Goal: Transaction & Acquisition: Purchase product/service

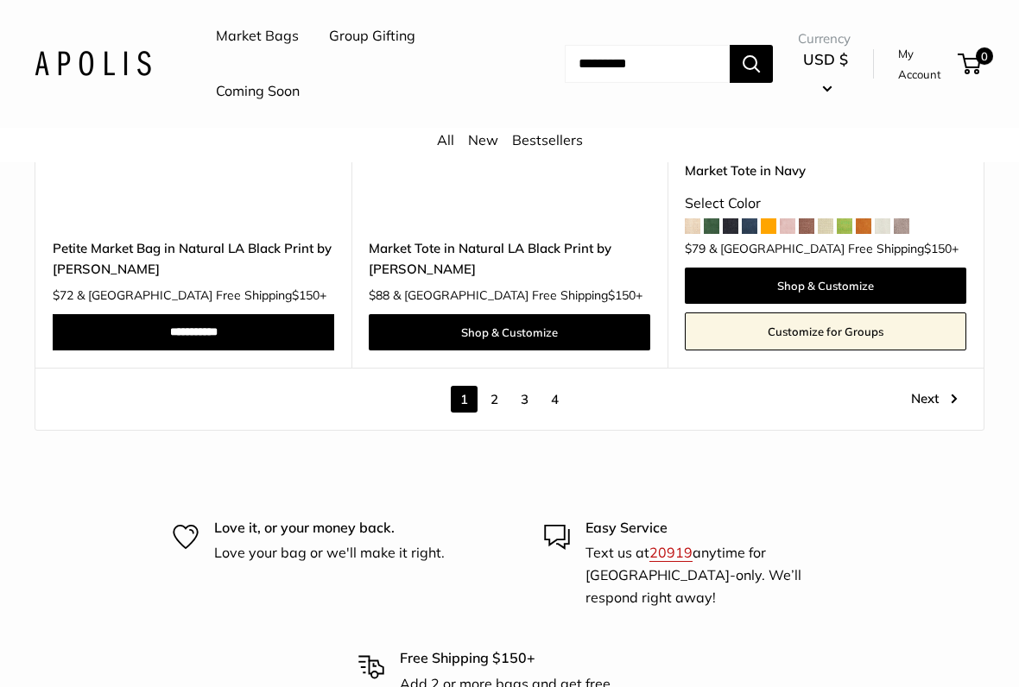
scroll to position [8699, 0]
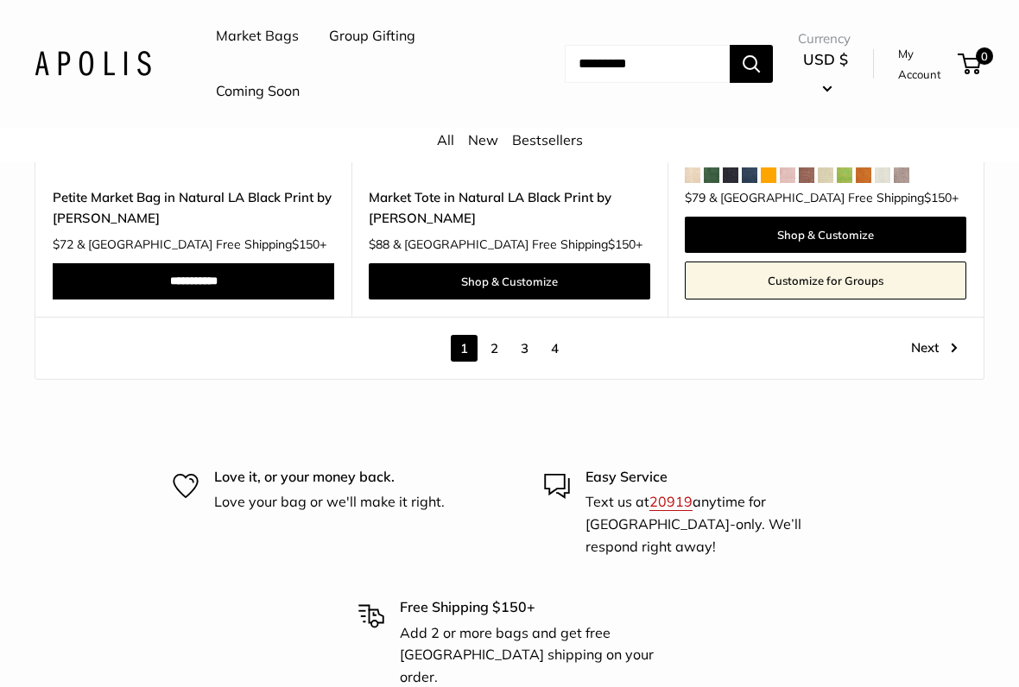
click at [936, 363] on link "Next" at bounding box center [934, 349] width 47 height 27
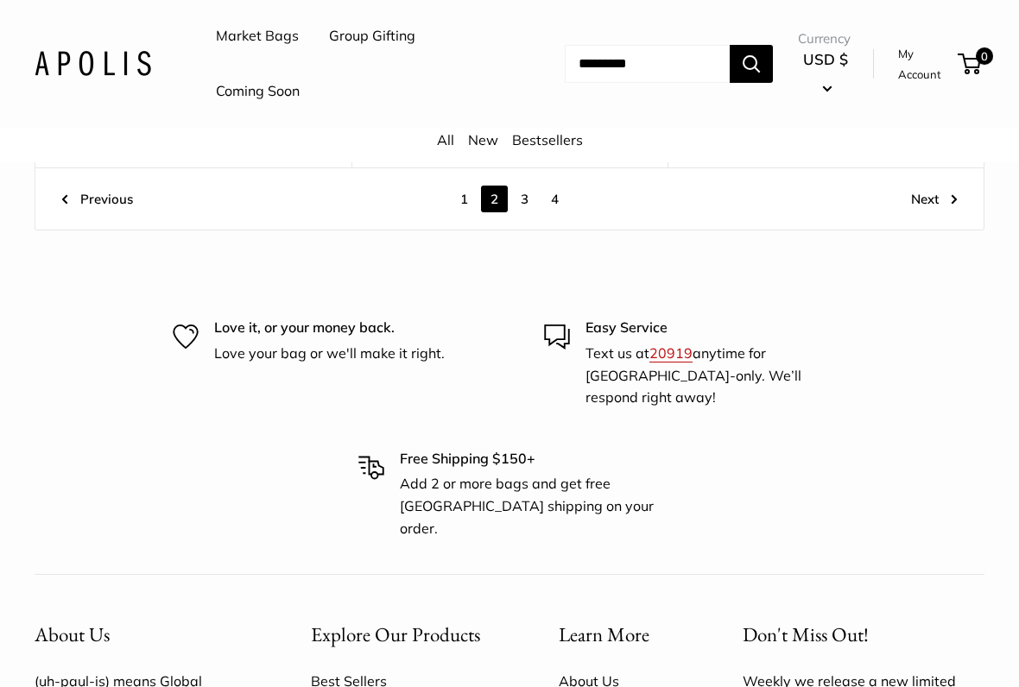
scroll to position [8508, 0]
click at [528, 212] on link "3" at bounding box center [524, 199] width 27 height 27
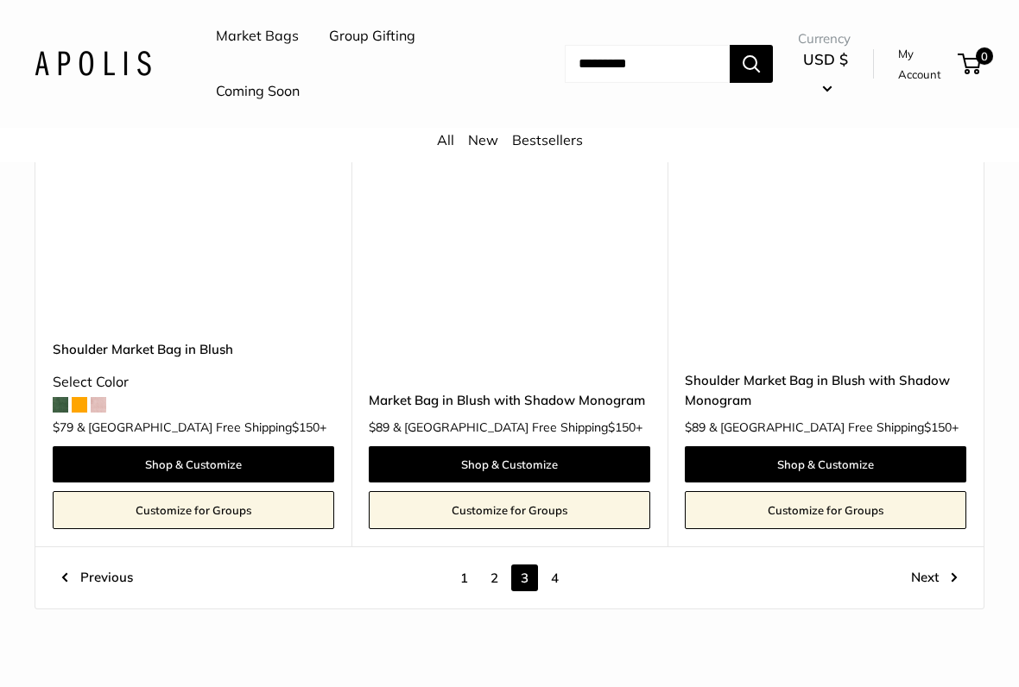
scroll to position [8313, 0]
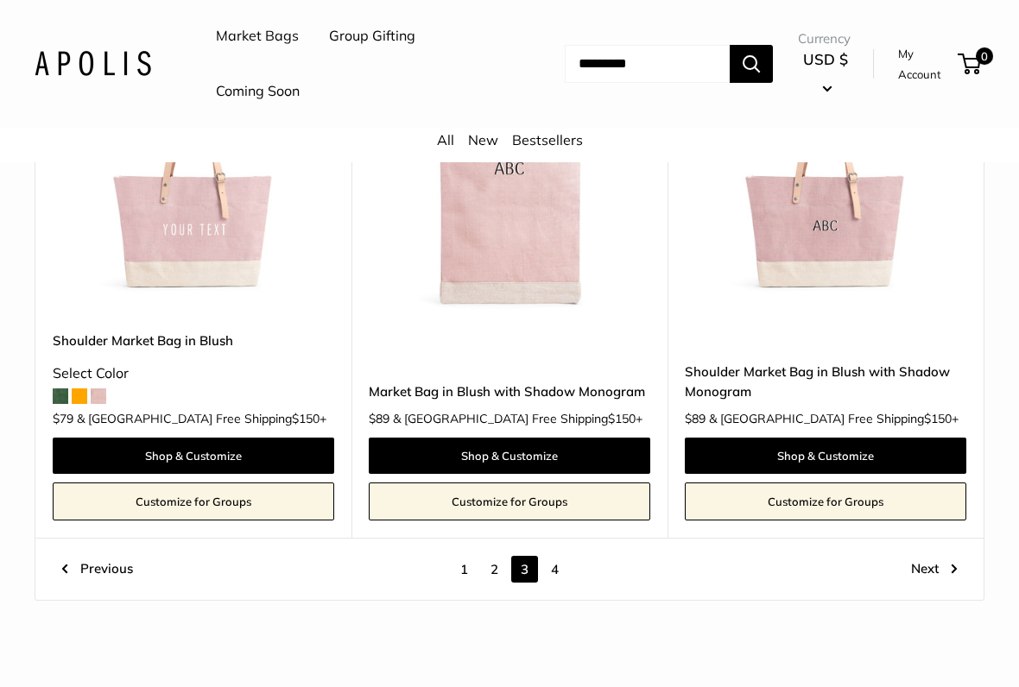
click at [566, 556] on link "4" at bounding box center [554, 569] width 27 height 27
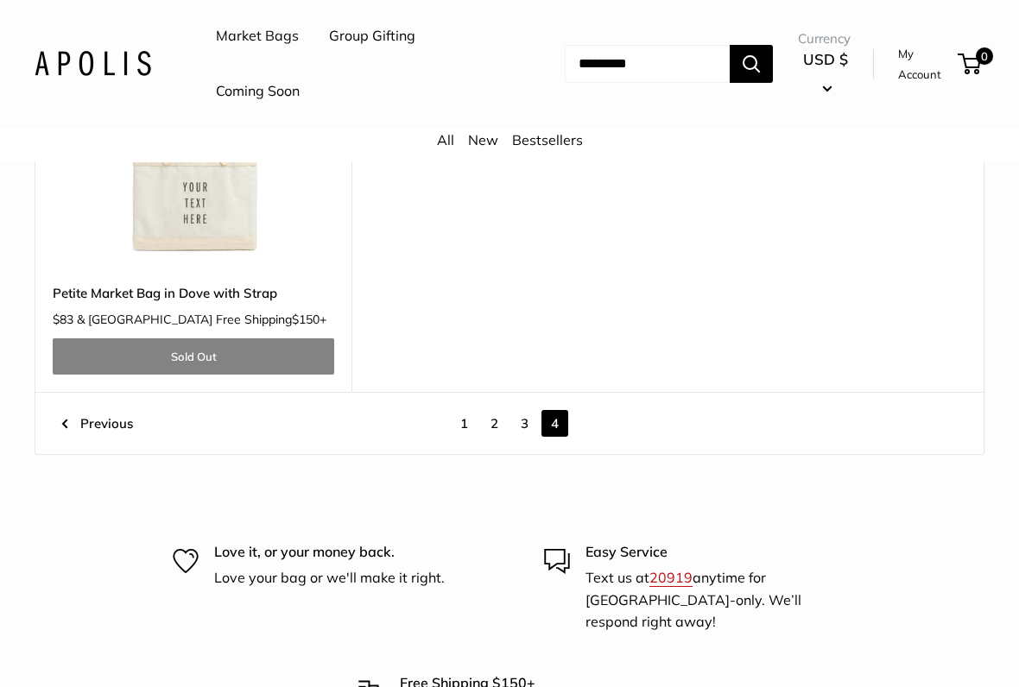
scroll to position [3596, 0]
click at [471, 437] on link "1" at bounding box center [464, 423] width 27 height 27
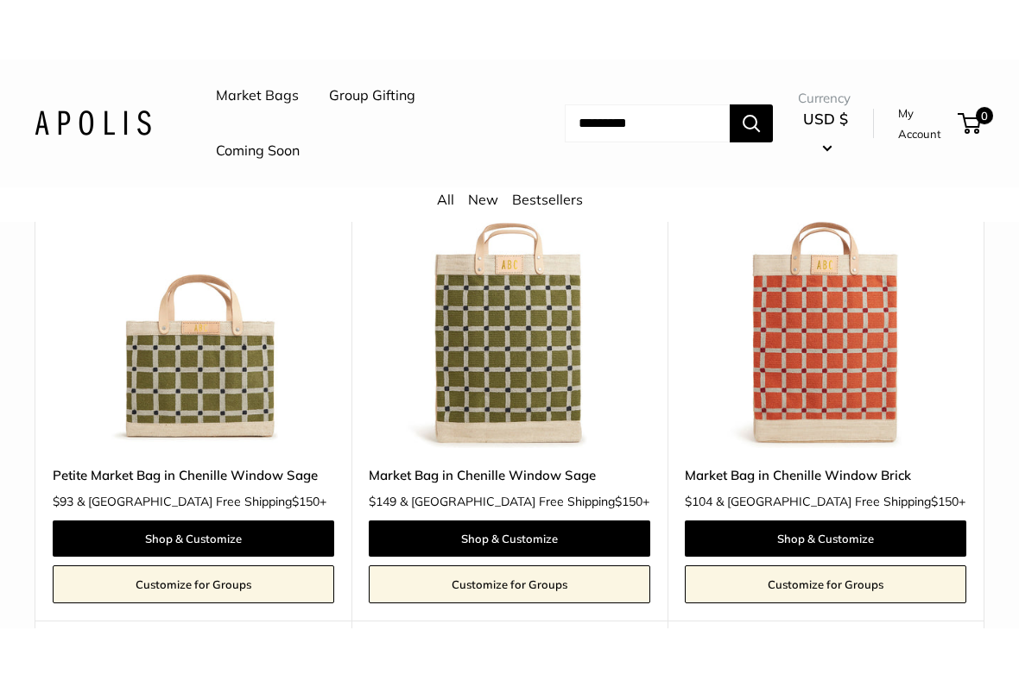
scroll to position [1969, 0]
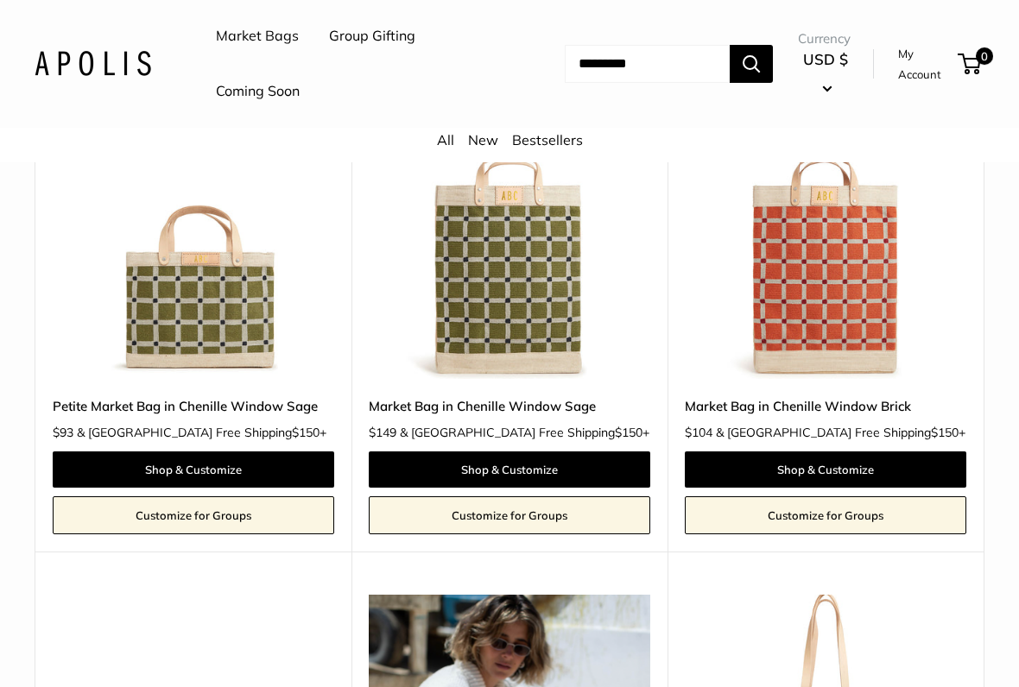
click at [250, 416] on link "Petite Market Bag in Chenille Window Sage" at bounding box center [193, 406] width 281 height 20
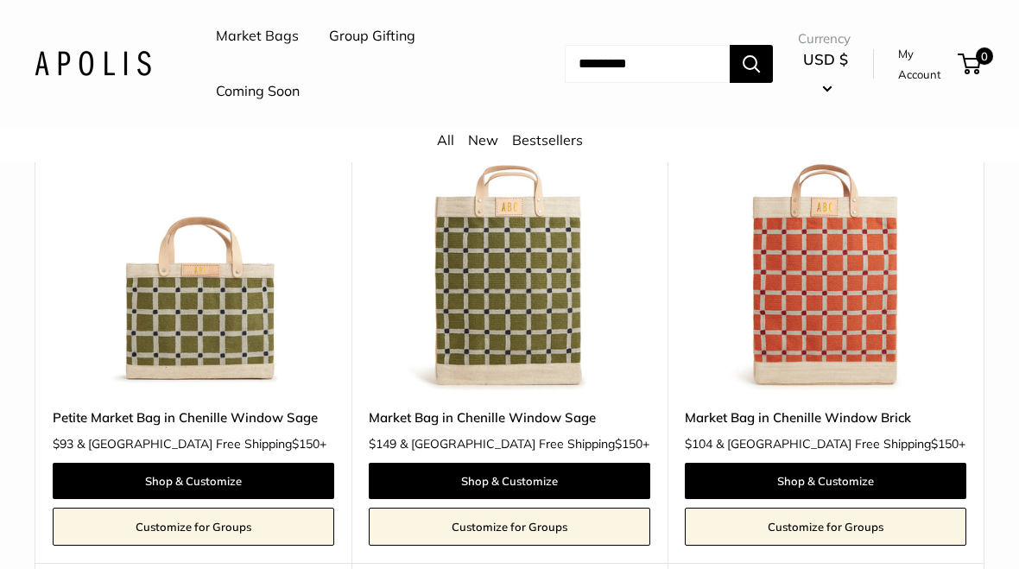
scroll to position [1911, 0]
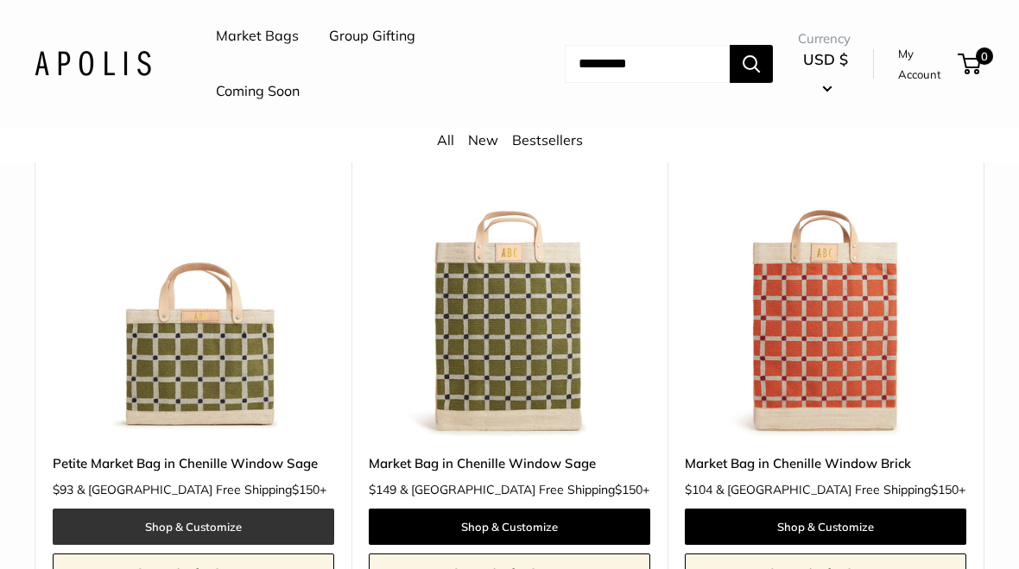
click at [111, 539] on link "Shop & Customize" at bounding box center [193, 527] width 281 height 36
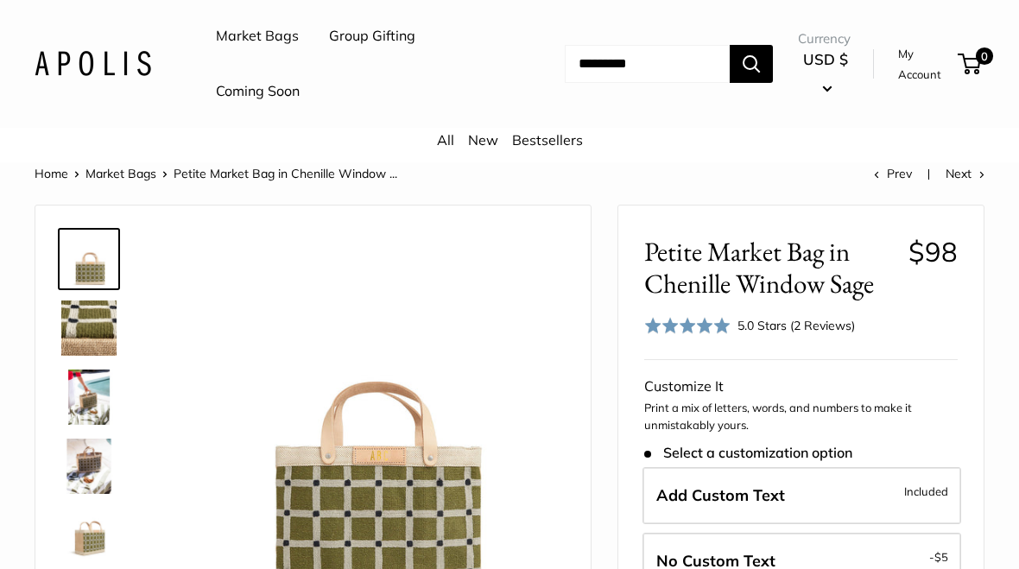
click at [93, 315] on img at bounding box center [88, 327] width 55 height 55
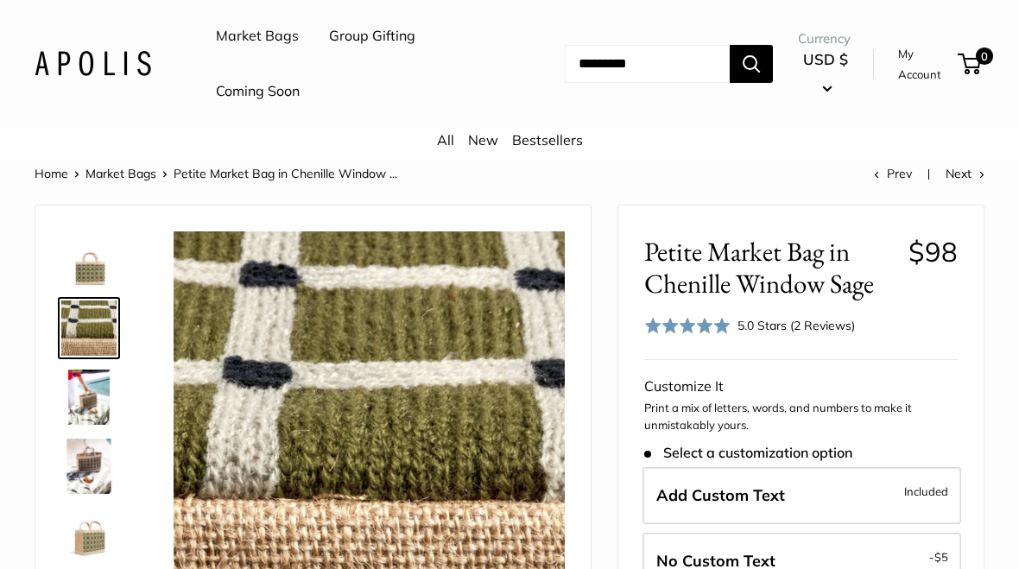
click at [101, 397] on img at bounding box center [88, 397] width 55 height 55
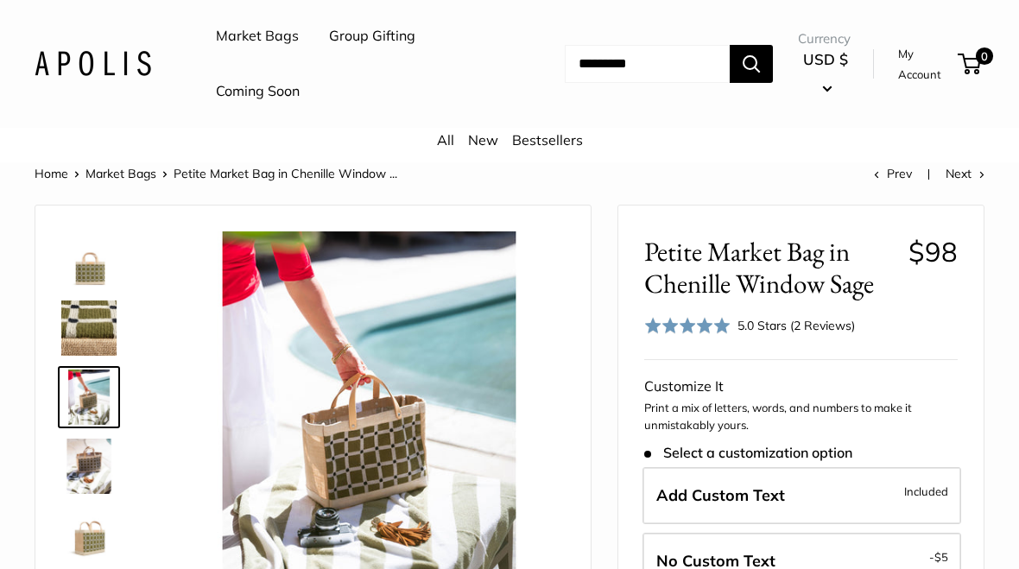
click at [93, 465] on img at bounding box center [88, 466] width 55 height 55
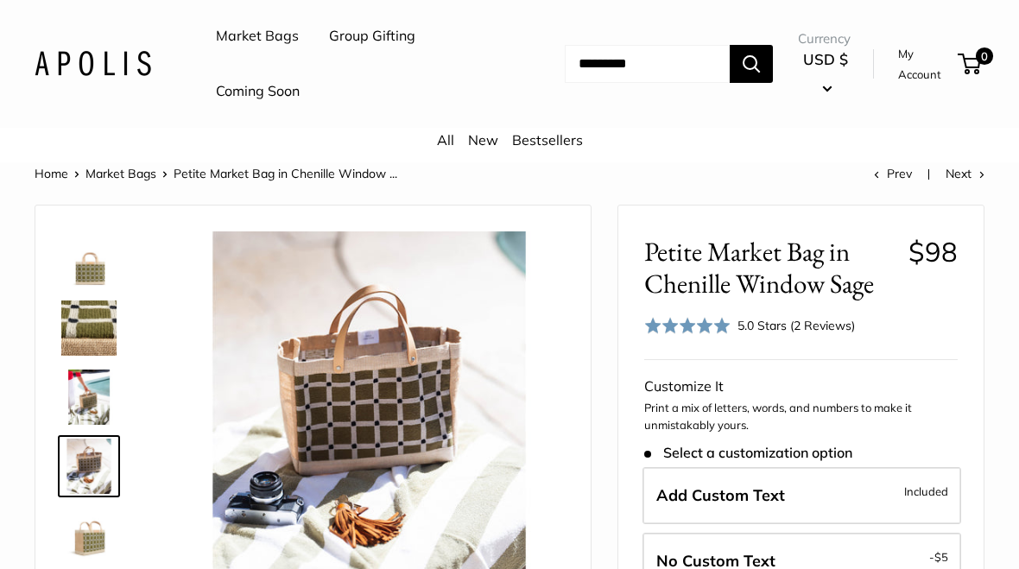
click at [103, 541] on img at bounding box center [88, 535] width 55 height 55
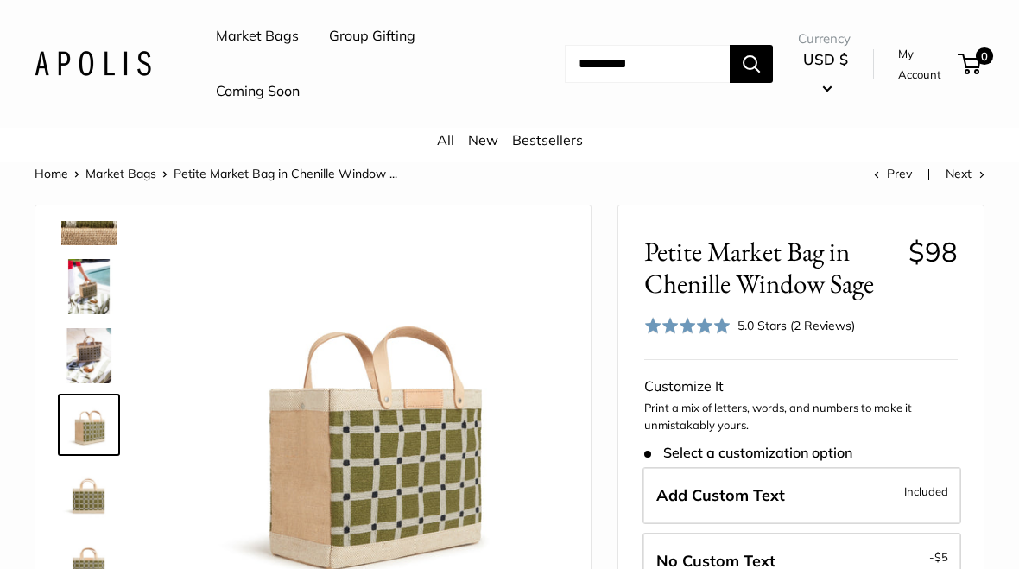
scroll to position [111, 0]
click at [92, 498] on img at bounding box center [88, 493] width 55 height 55
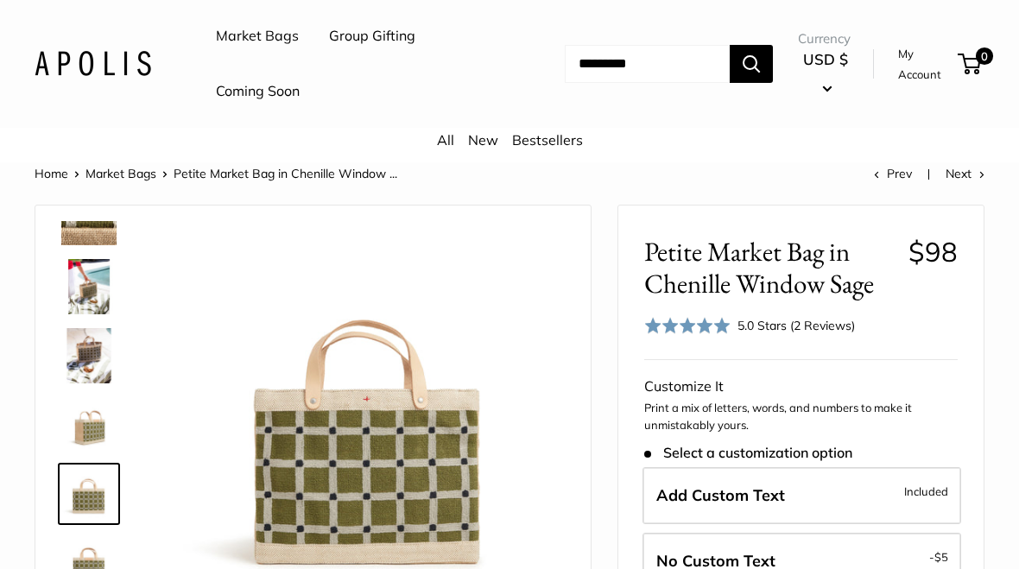
click at [94, 560] on img at bounding box center [88, 562] width 55 height 55
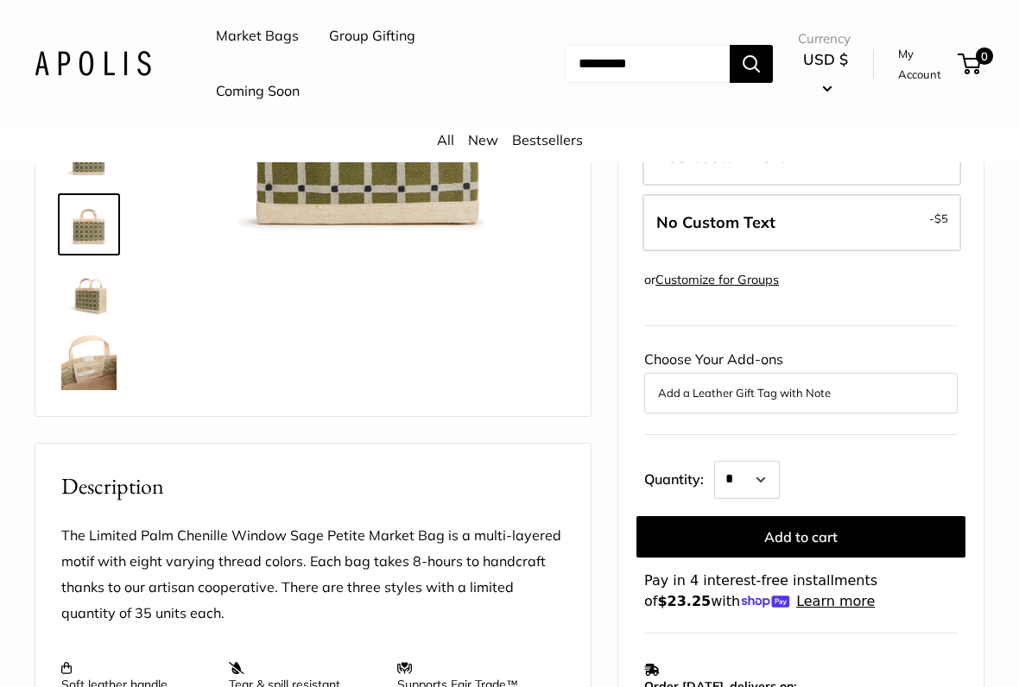
click at [93, 360] on img at bounding box center [88, 363] width 55 height 55
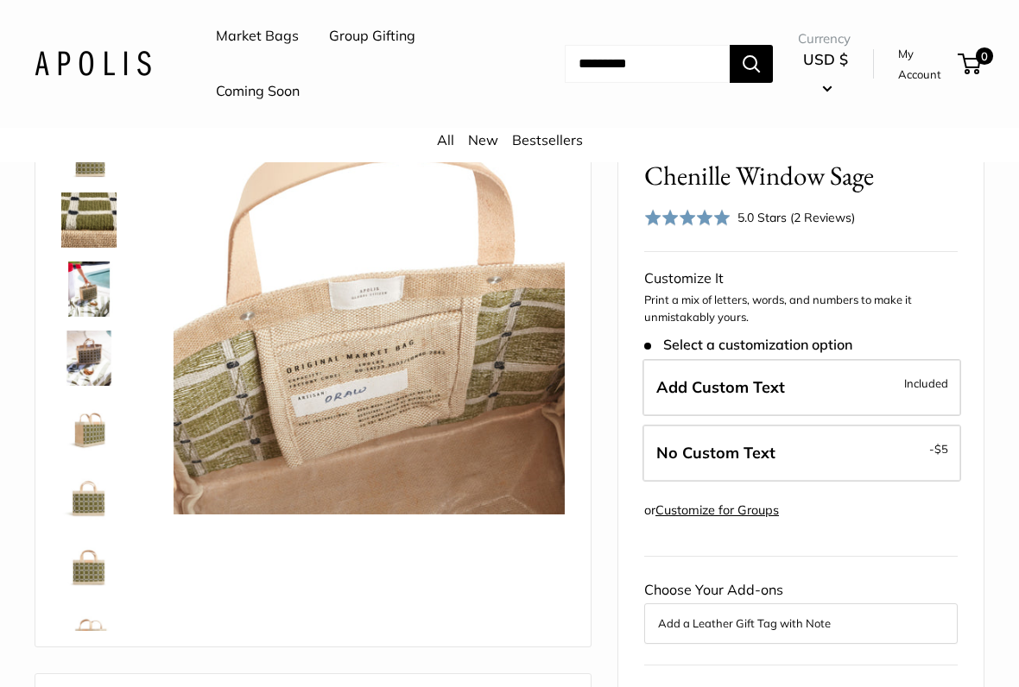
scroll to position [104, 0]
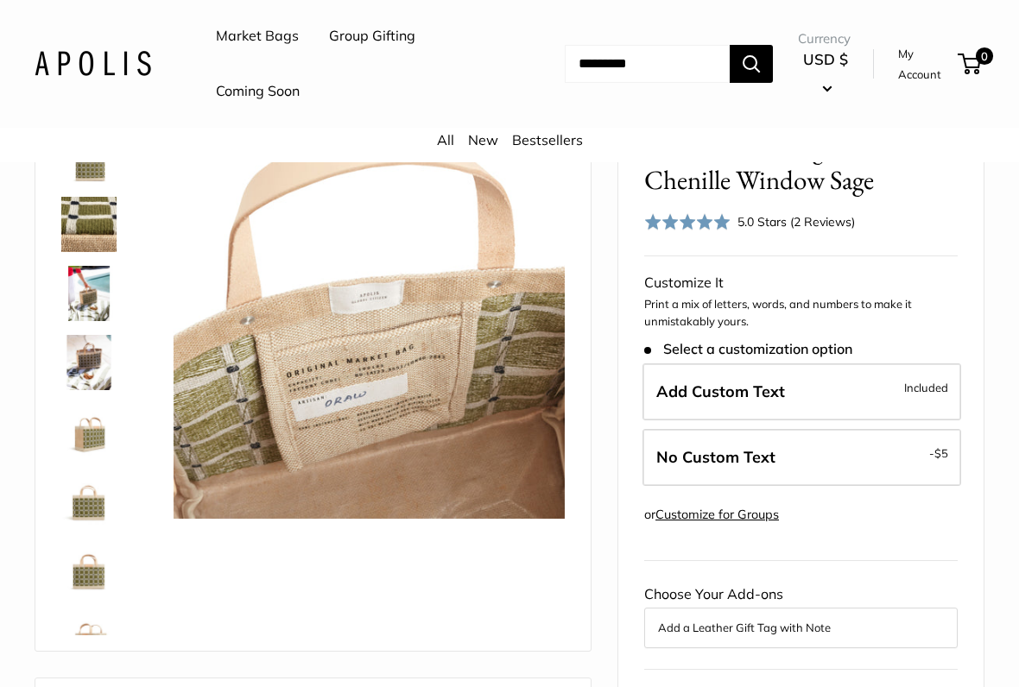
click at [85, 426] on img at bounding box center [88, 431] width 55 height 55
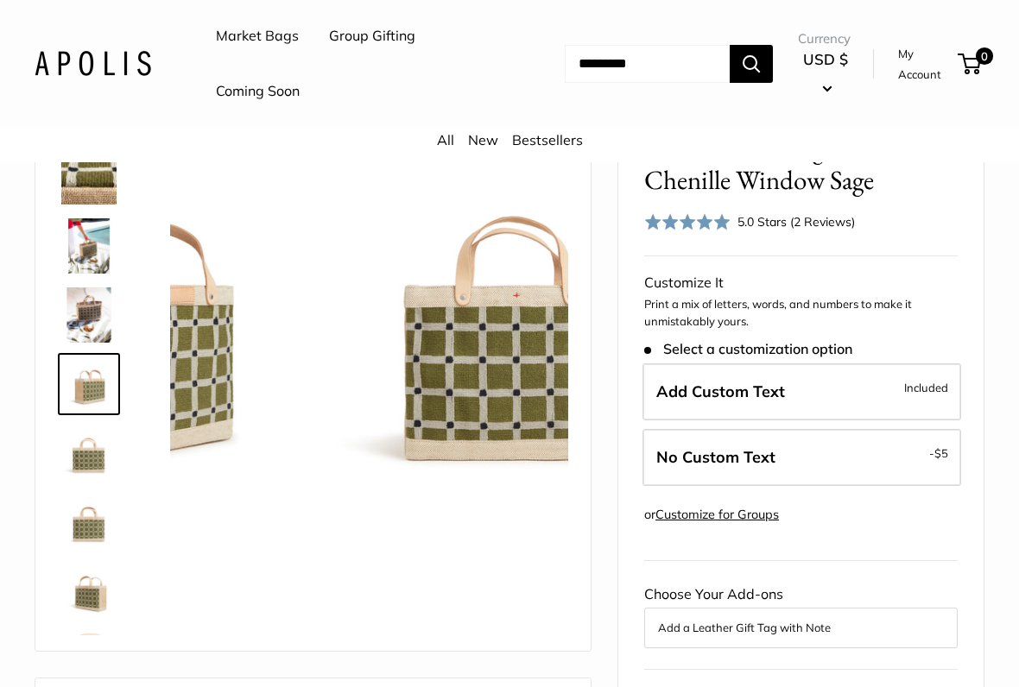
scroll to position [54, 0]
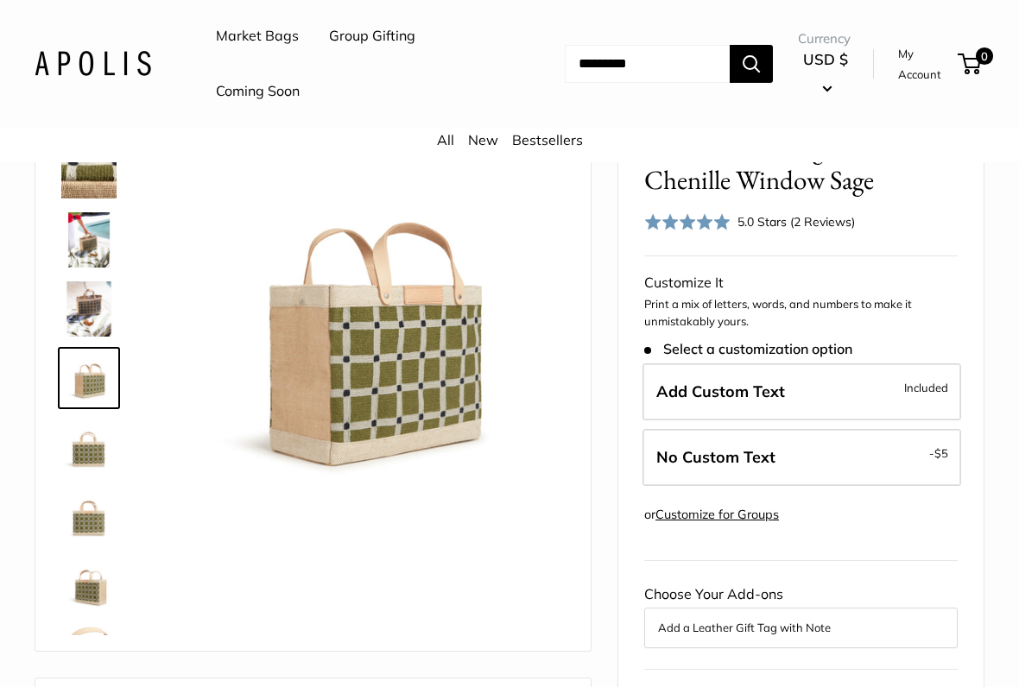
click at [102, 511] on img at bounding box center [88, 516] width 55 height 55
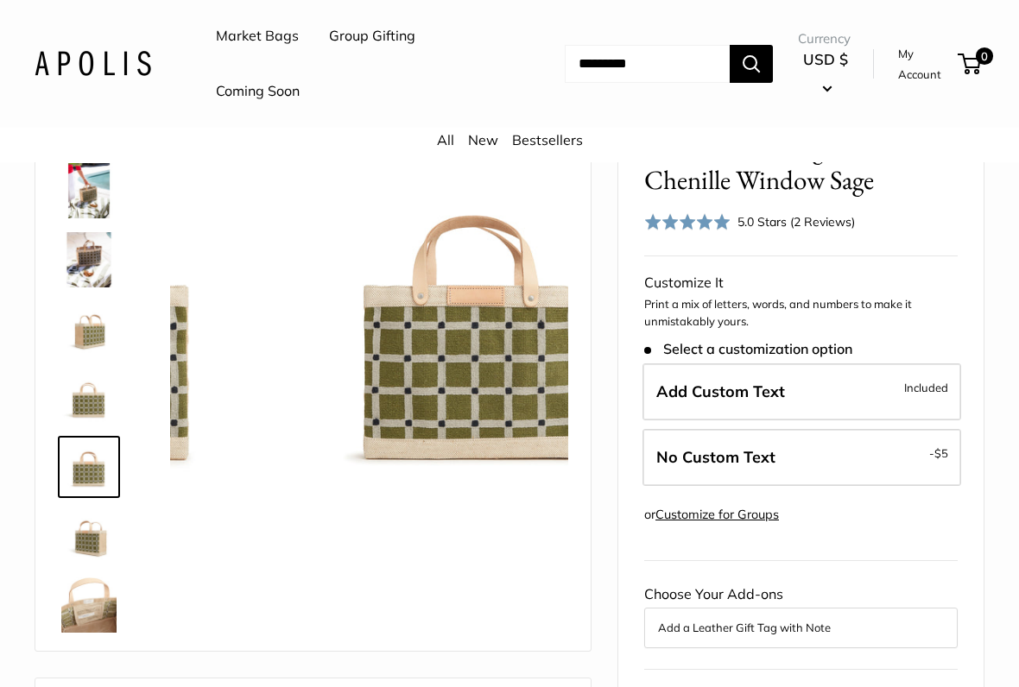
scroll to position [111, 0]
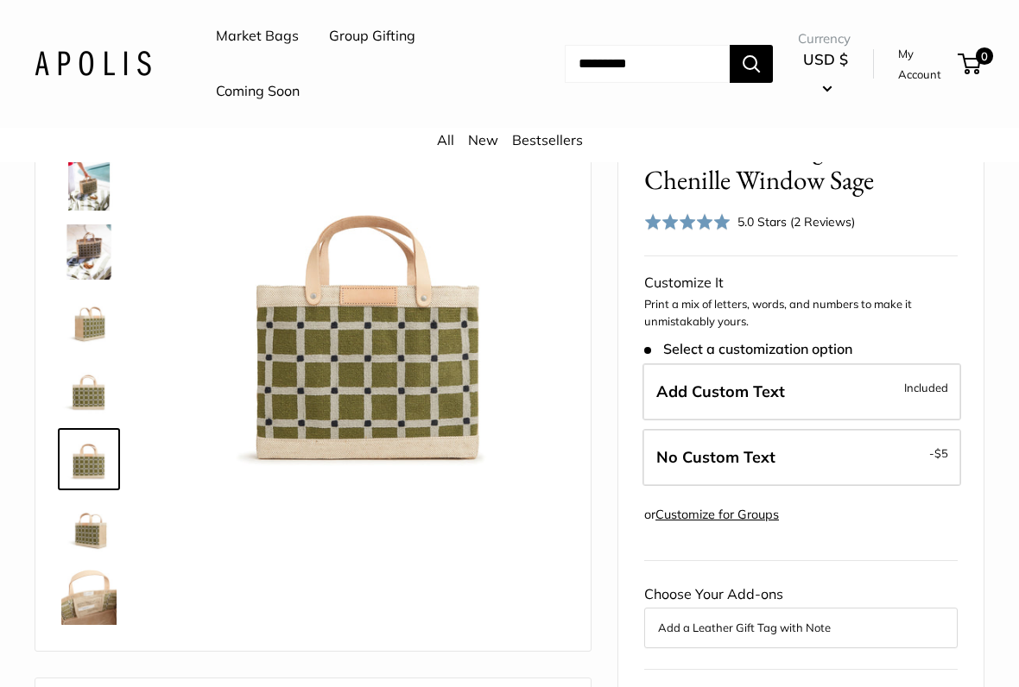
click at [99, 568] on img at bounding box center [88, 597] width 55 height 55
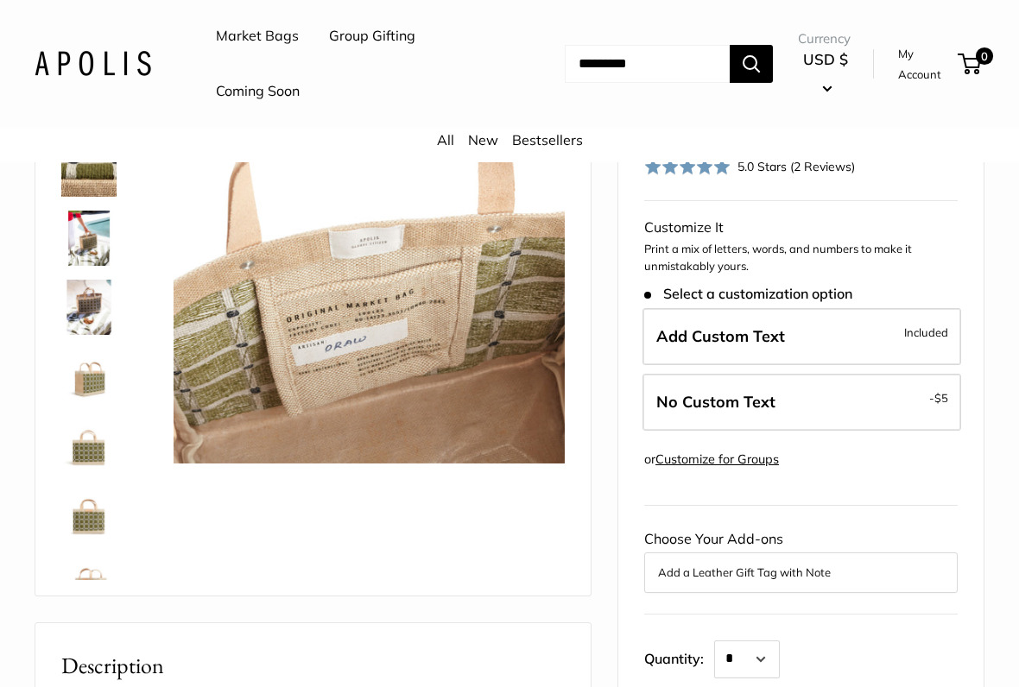
scroll to position [0, 0]
click at [89, 382] on img at bounding box center [88, 376] width 55 height 55
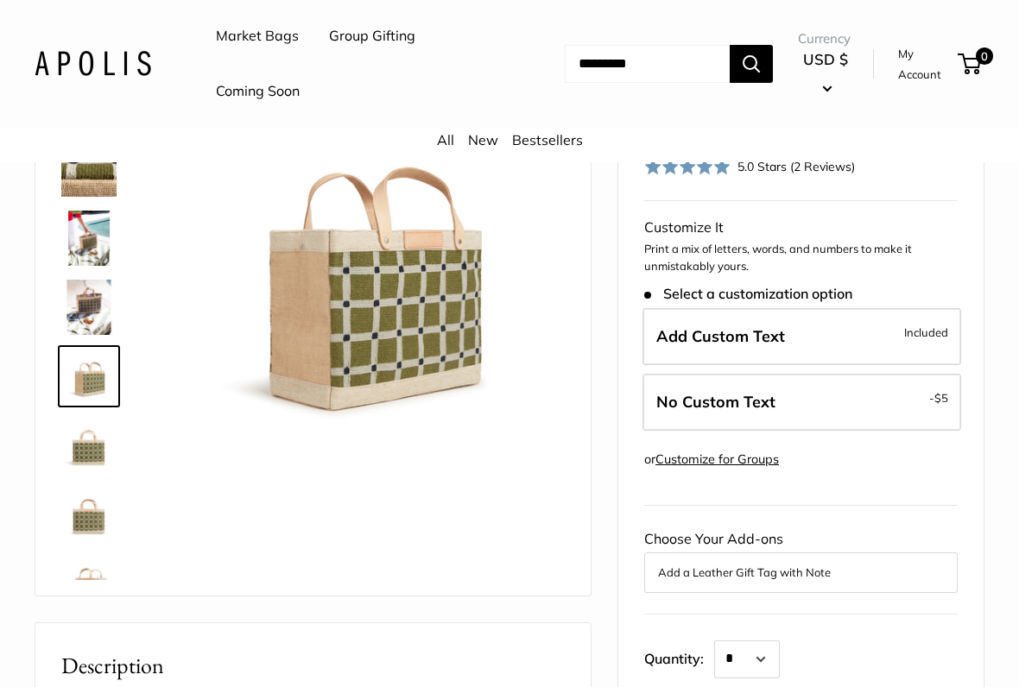
click at [89, 299] on img at bounding box center [88, 307] width 55 height 55
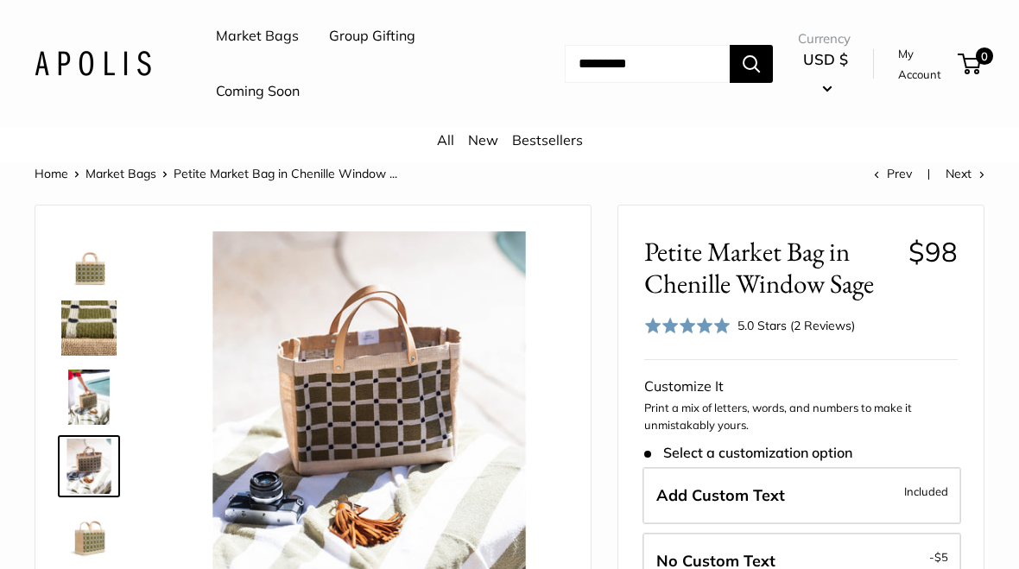
scroll to position [4, 0]
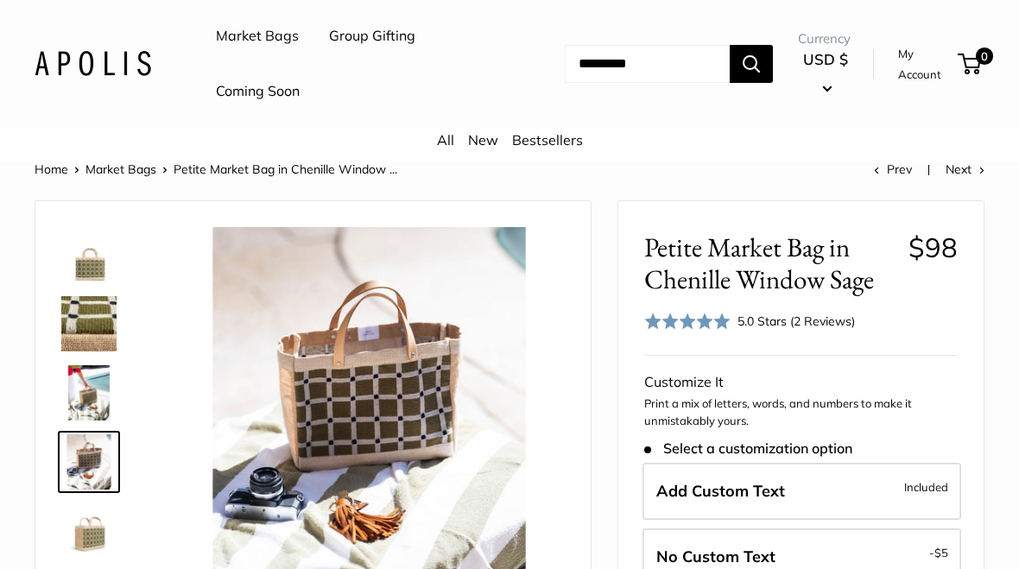
click at [96, 314] on img at bounding box center [88, 323] width 55 height 55
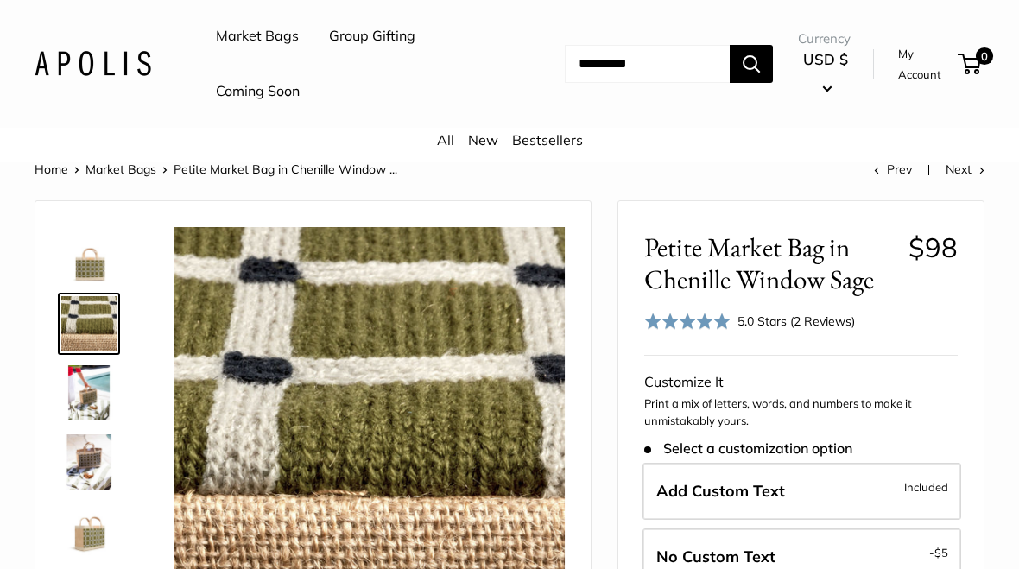
click at [96, 262] on img at bounding box center [88, 254] width 55 height 55
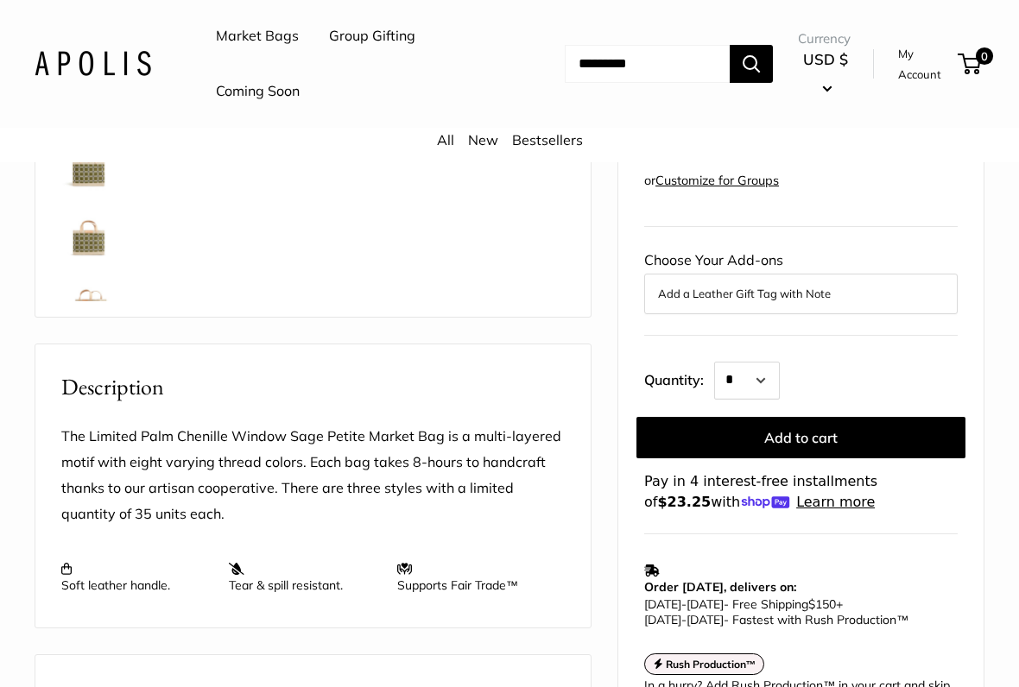
scroll to position [441, 0]
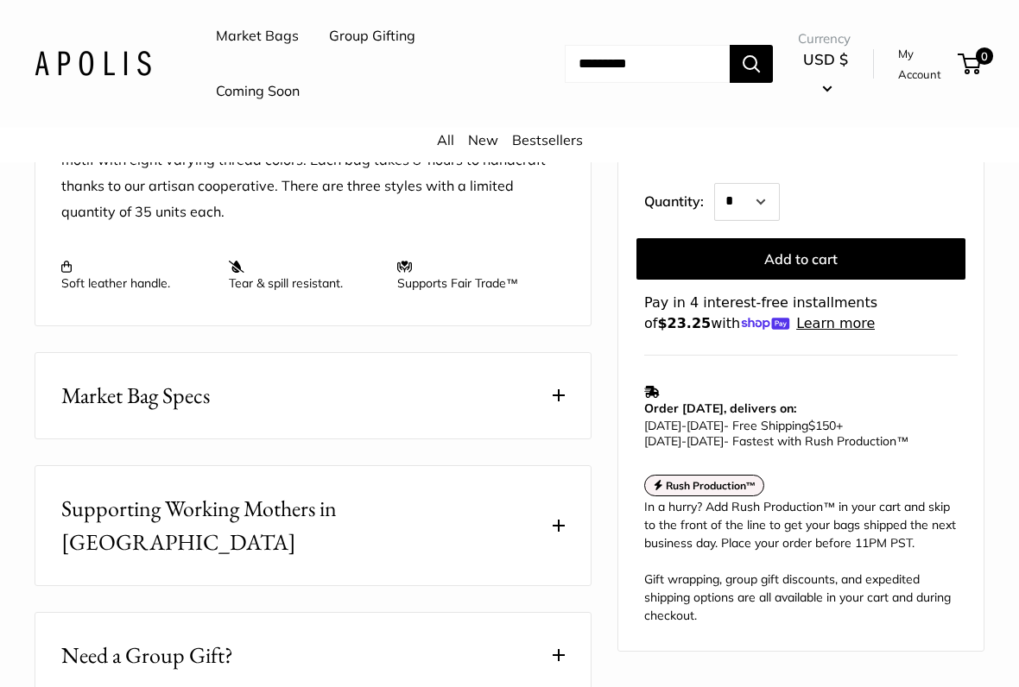
click at [79, 391] on span "Market Bag Specs" at bounding box center [135, 397] width 149 height 34
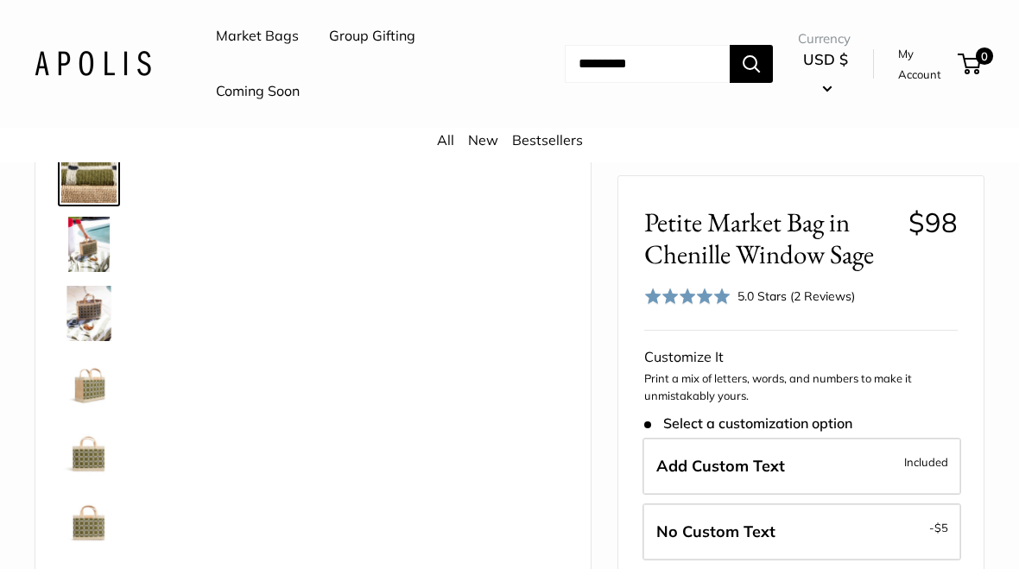
scroll to position [0, 0]
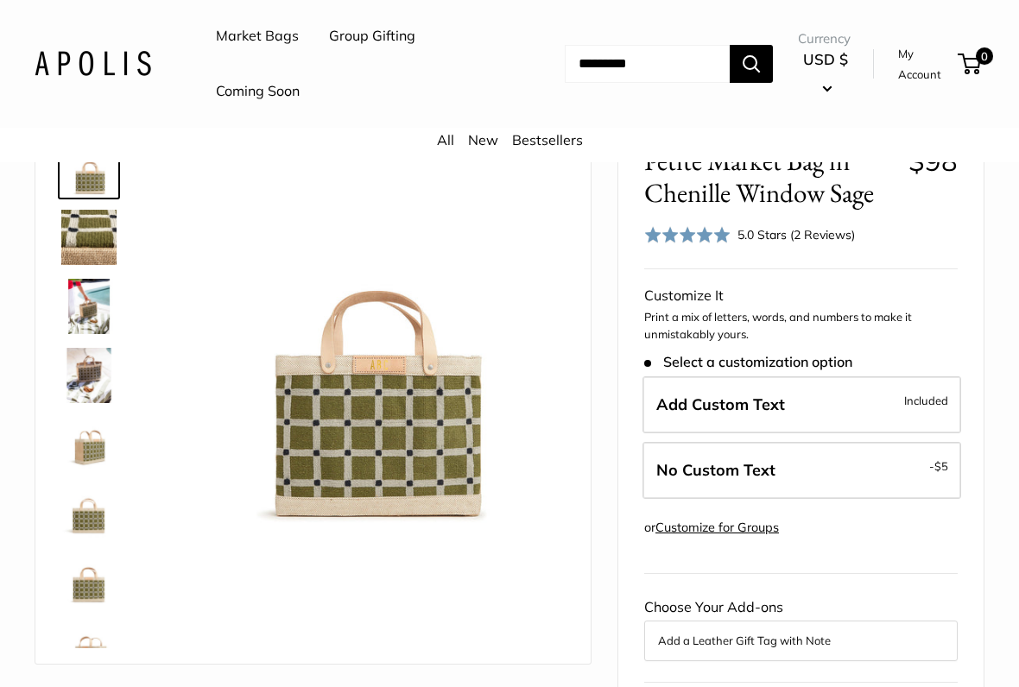
scroll to position [125, 0]
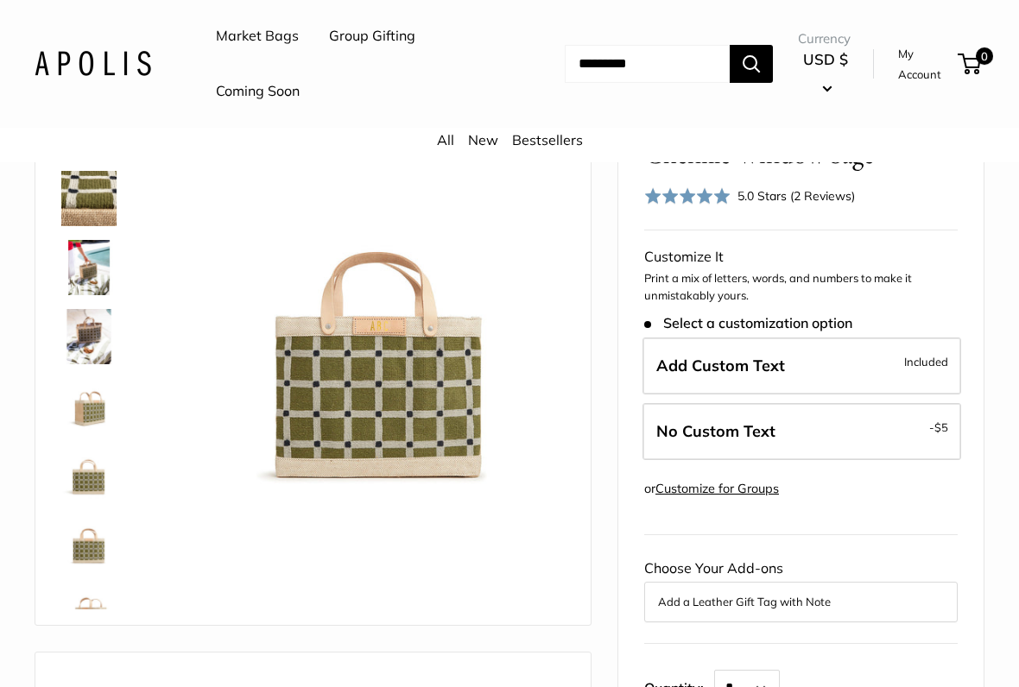
click at [421, 303] on img at bounding box center [369, 297] width 391 height 391
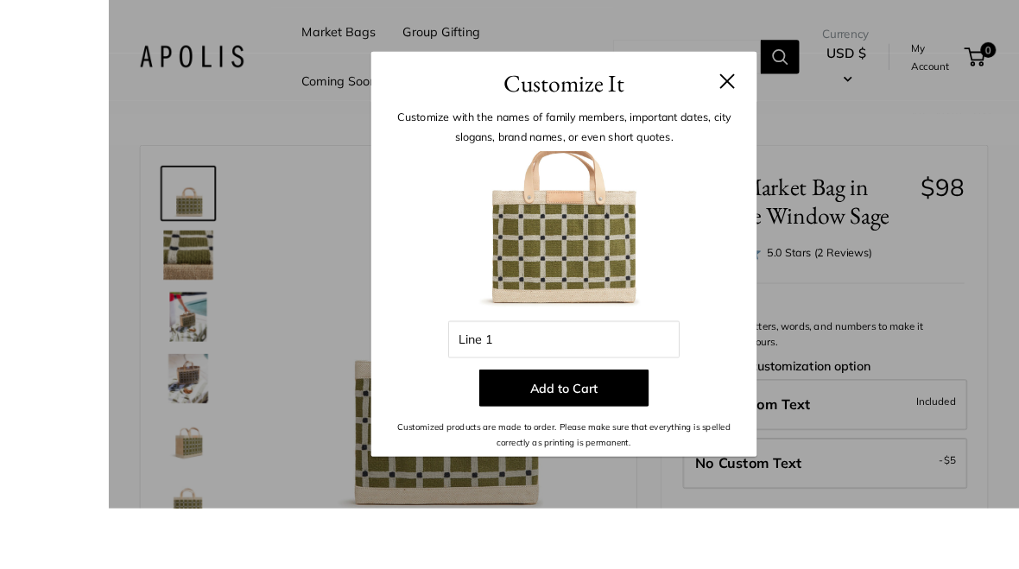
scroll to position [158, 0]
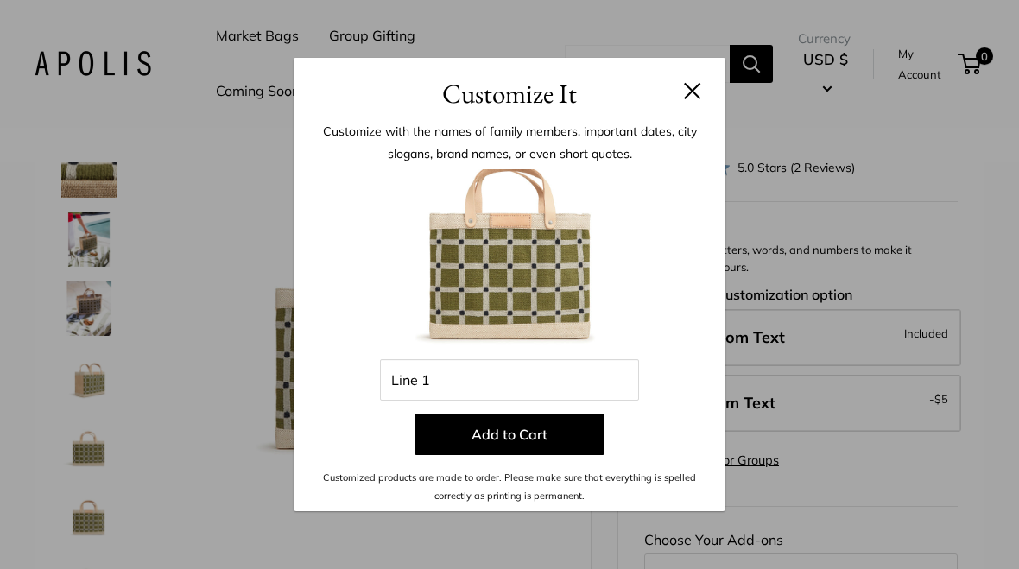
click at [689, 91] on button at bounding box center [692, 90] width 17 height 17
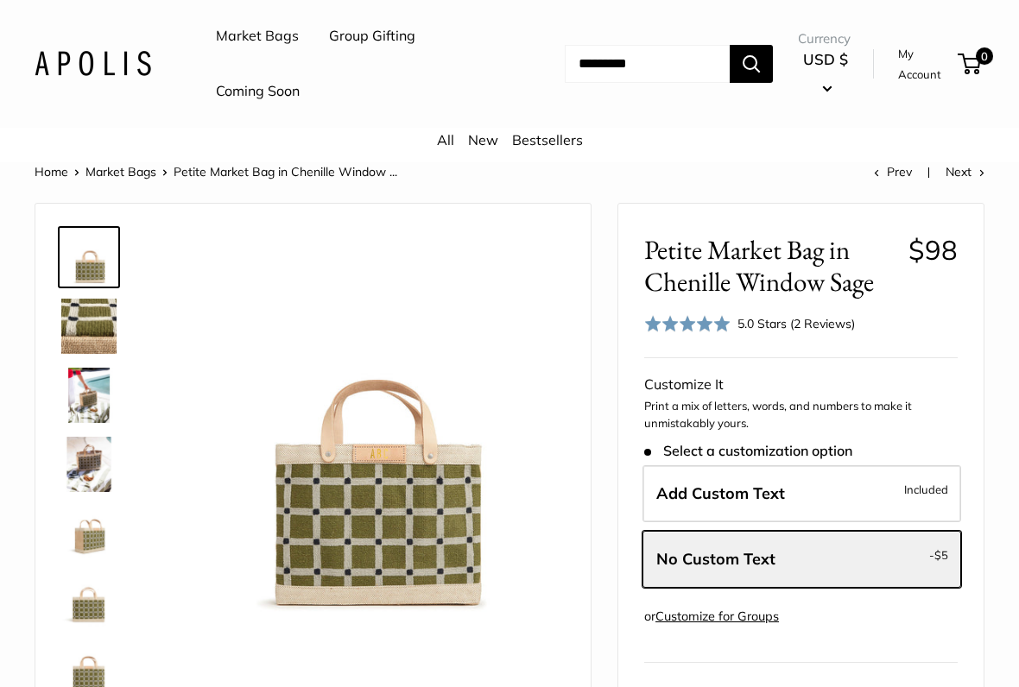
scroll to position [1, 0]
click at [87, 388] on img at bounding box center [88, 396] width 55 height 55
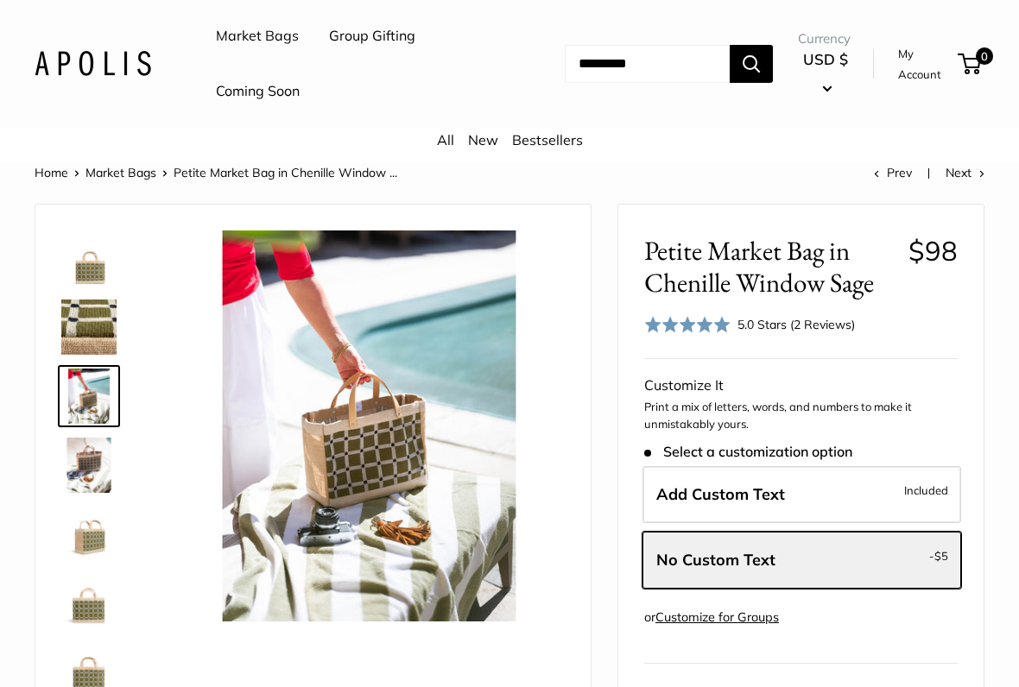
click at [83, 471] on img at bounding box center [88, 465] width 55 height 55
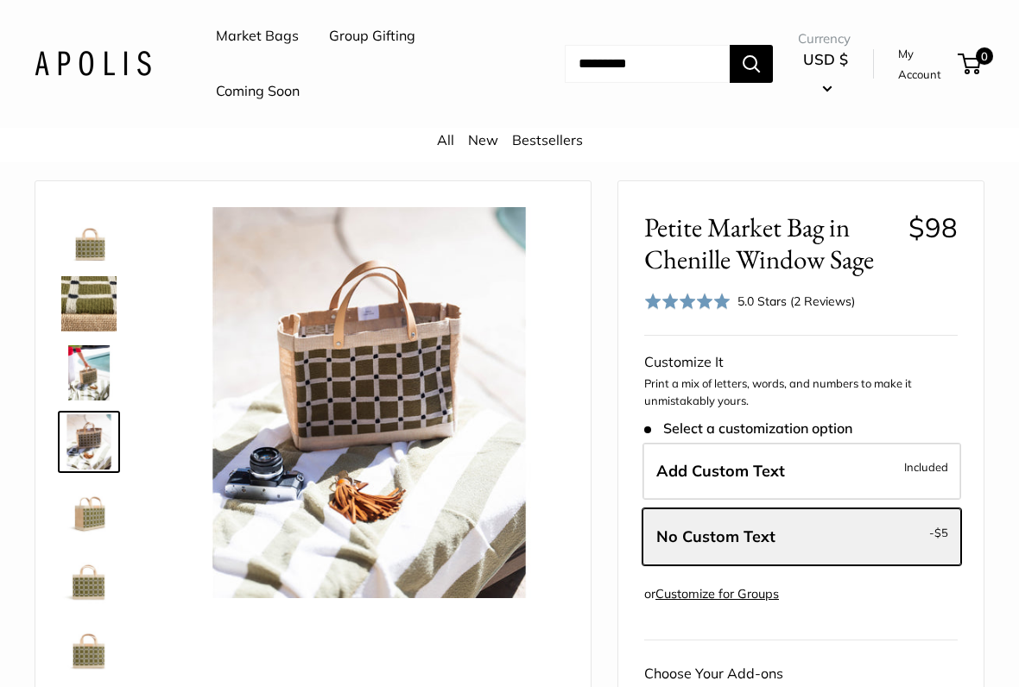
scroll to position [26, 0]
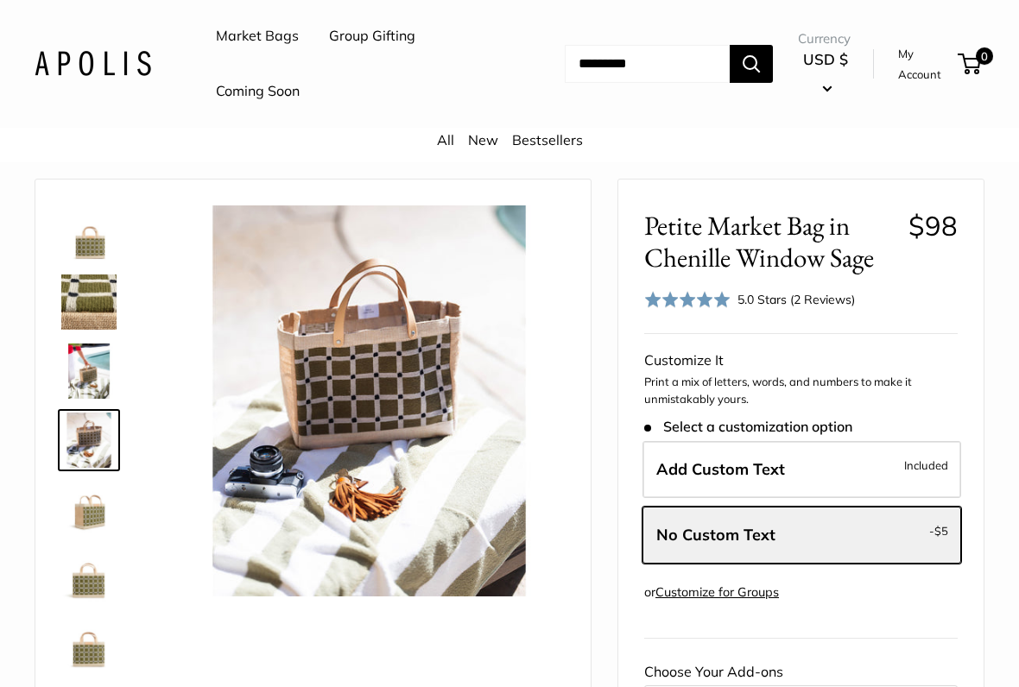
click at [355, 357] on img at bounding box center [369, 401] width 391 height 391
click at [96, 568] on img at bounding box center [88, 578] width 55 height 55
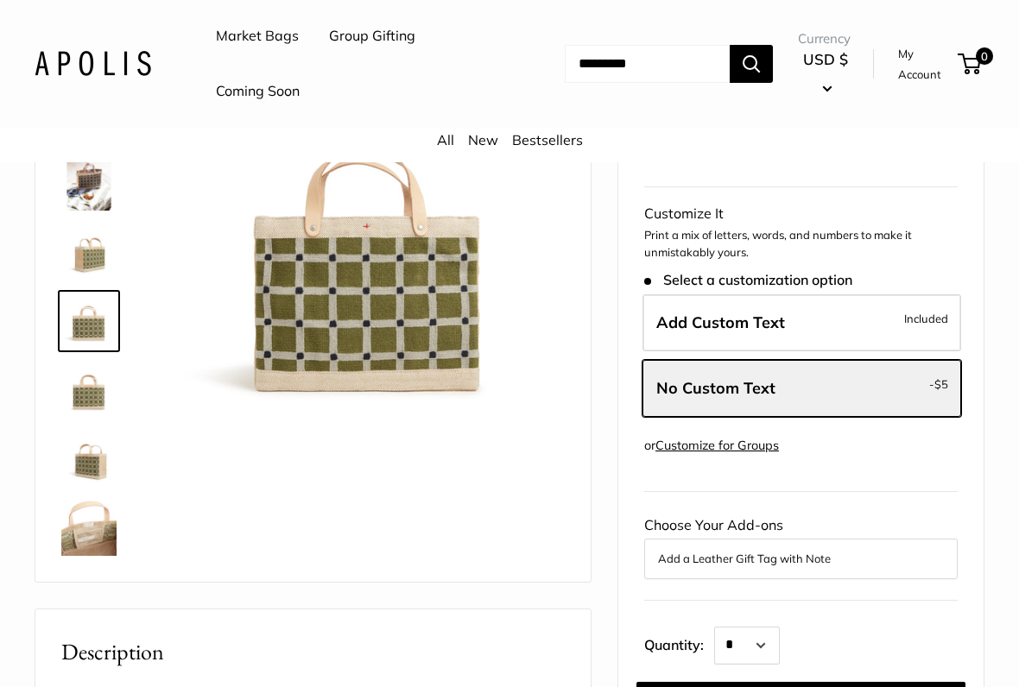
scroll to position [175, 0]
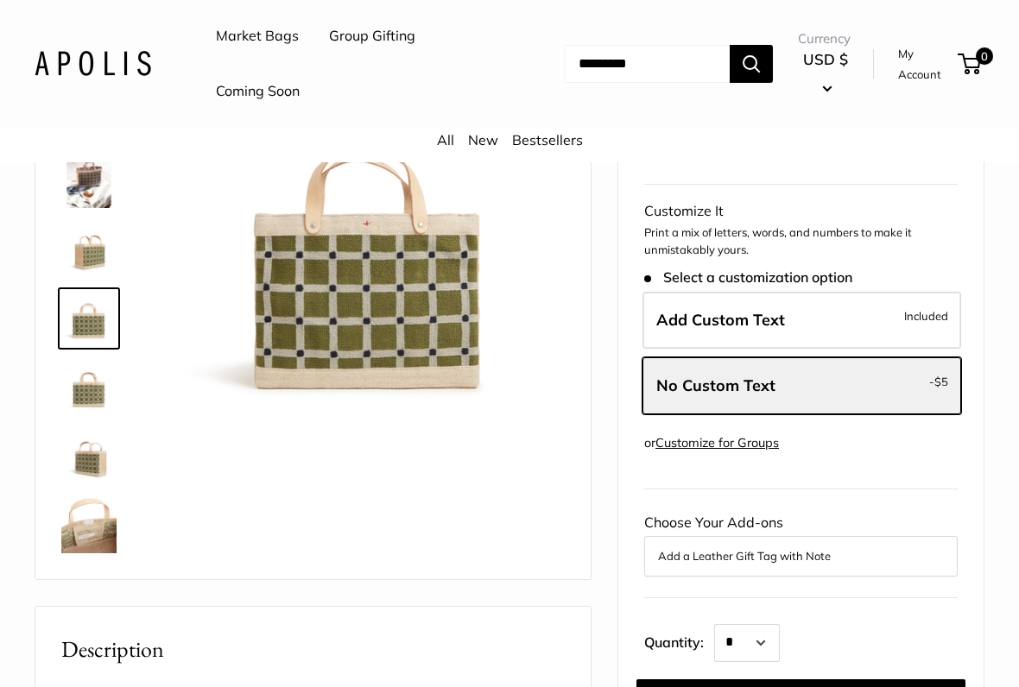
click at [81, 530] on img at bounding box center [88, 525] width 55 height 55
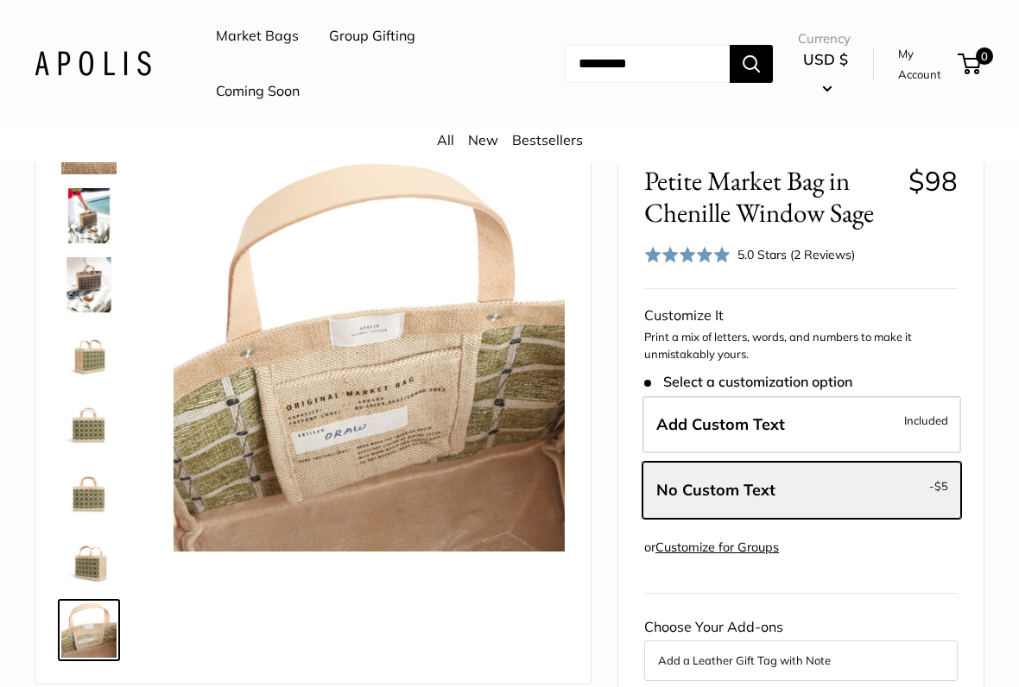
scroll to position [70, 0]
click at [90, 554] on img at bounding box center [88, 561] width 55 height 55
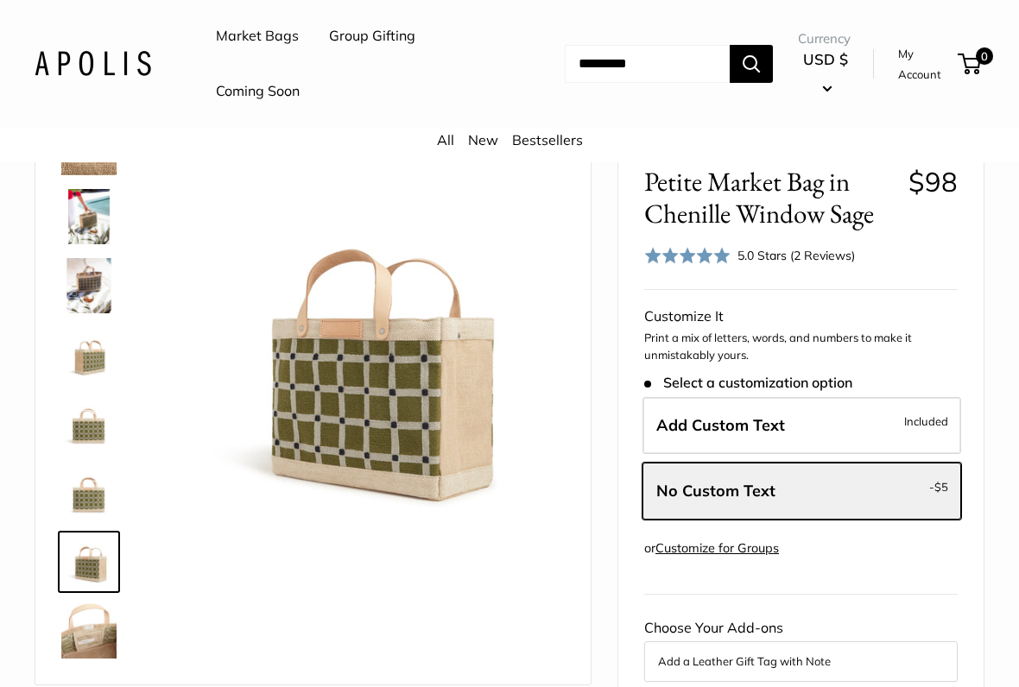
click at [90, 496] on img at bounding box center [88, 492] width 55 height 55
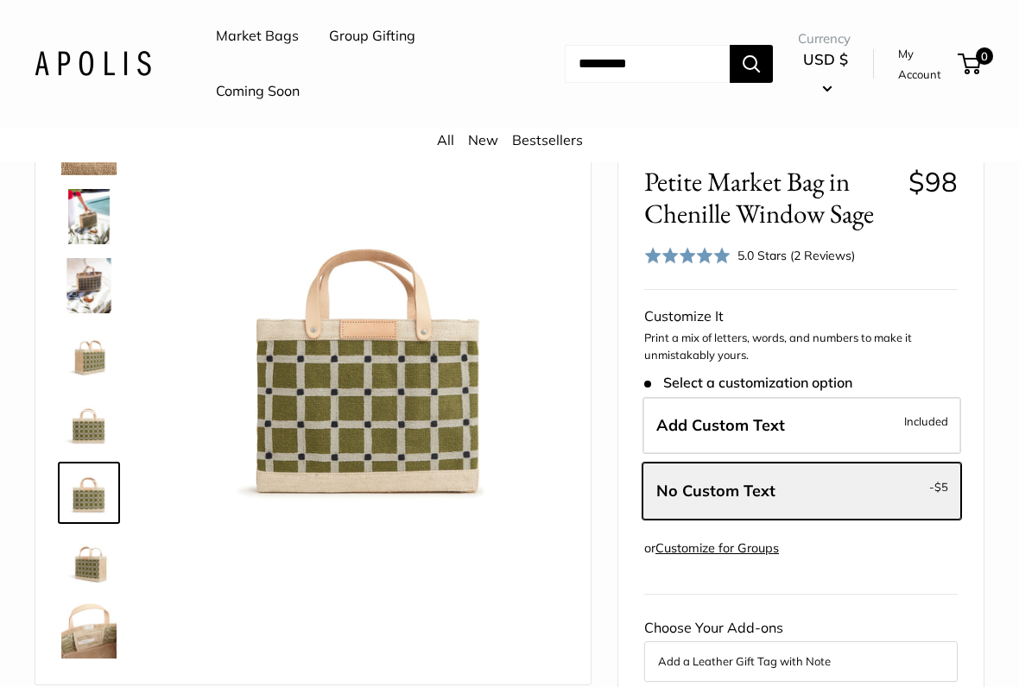
click at [92, 424] on img at bounding box center [88, 423] width 55 height 55
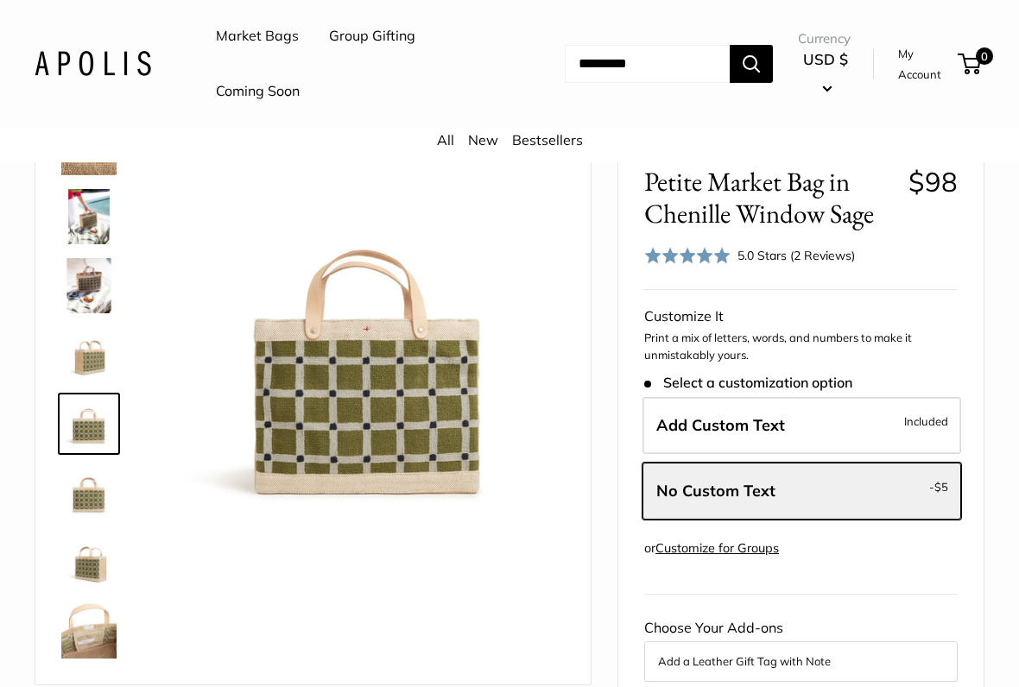
click at [96, 354] on img at bounding box center [88, 354] width 55 height 55
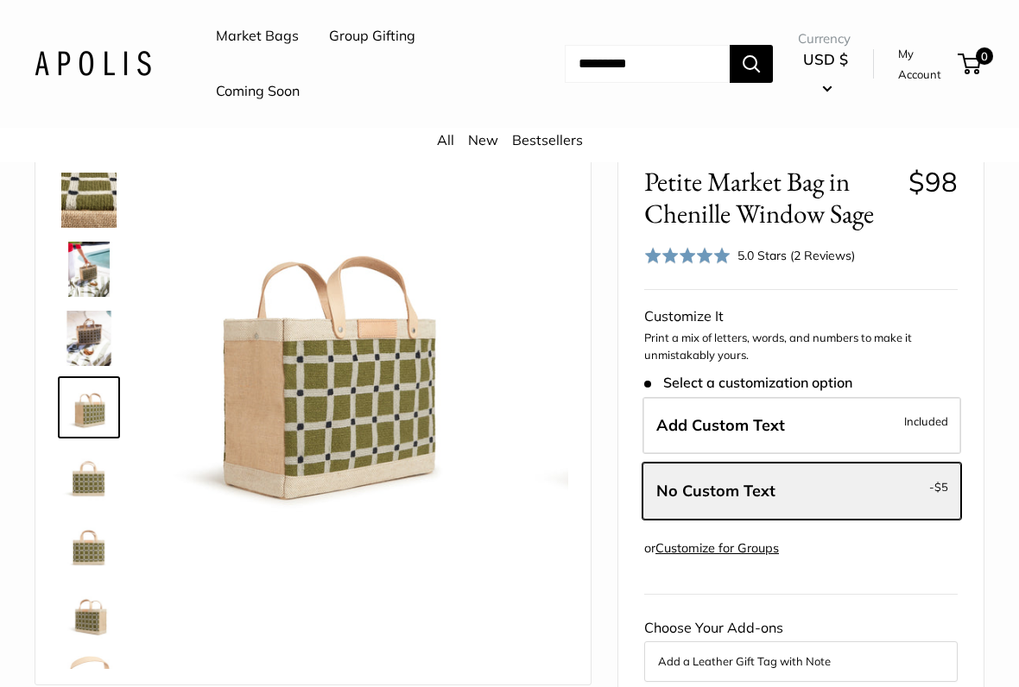
scroll to position [54, 0]
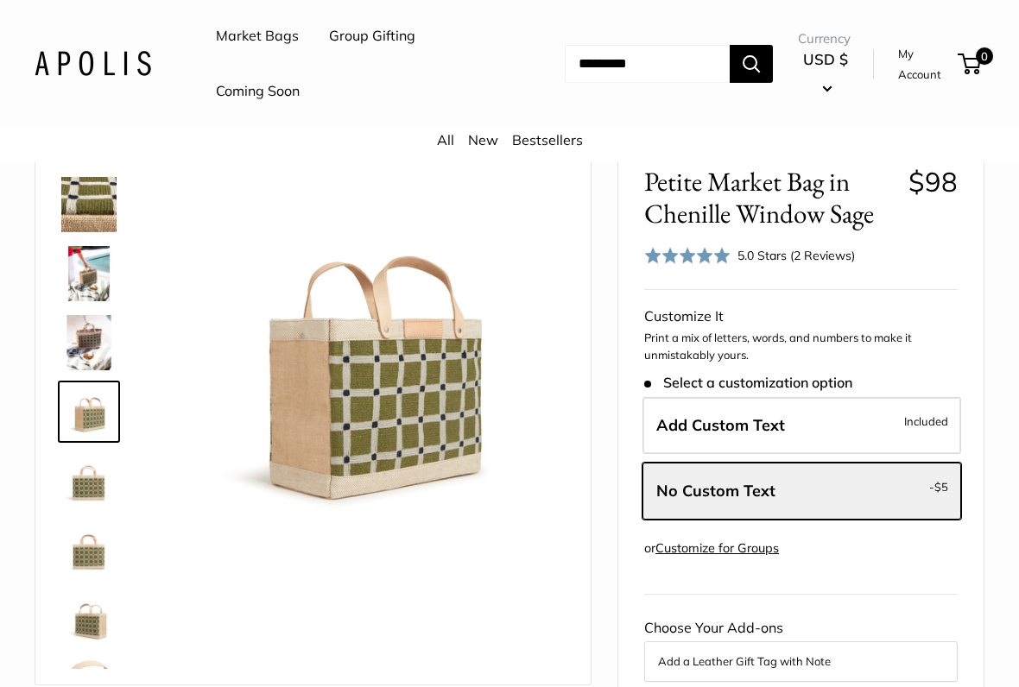
click at [92, 289] on img at bounding box center [88, 273] width 55 height 55
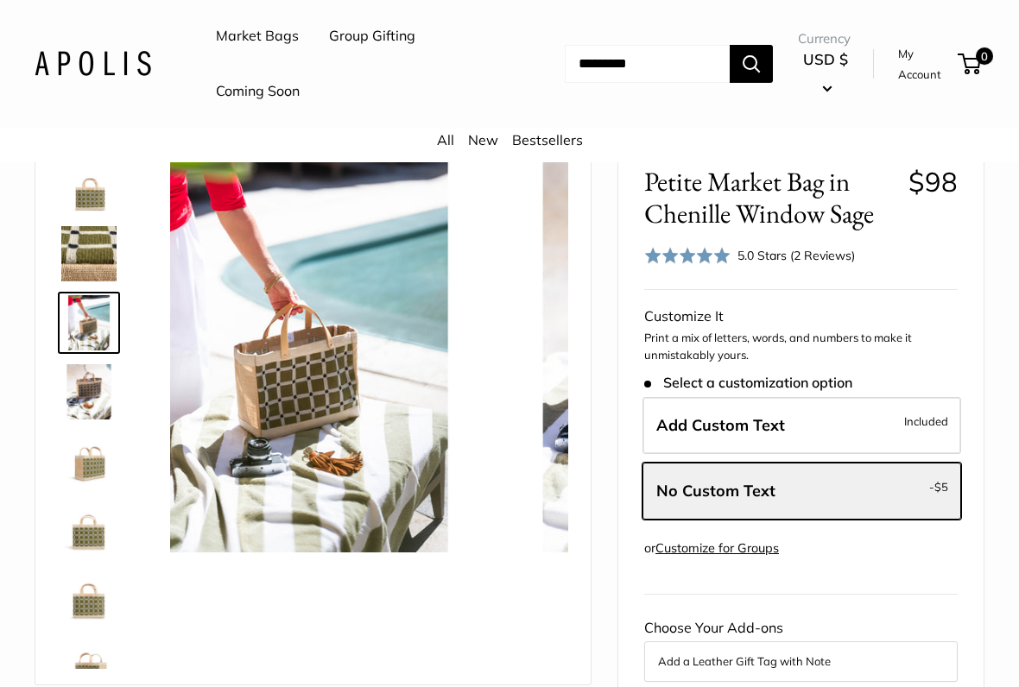
scroll to position [0, 0]
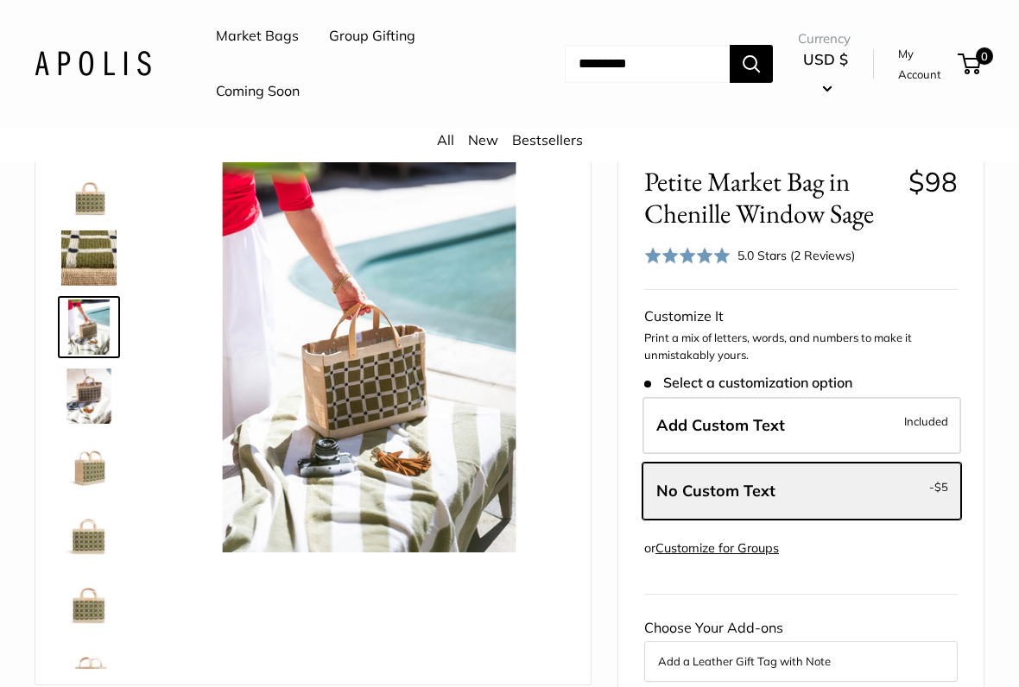
click at [93, 248] on img at bounding box center [88, 258] width 55 height 55
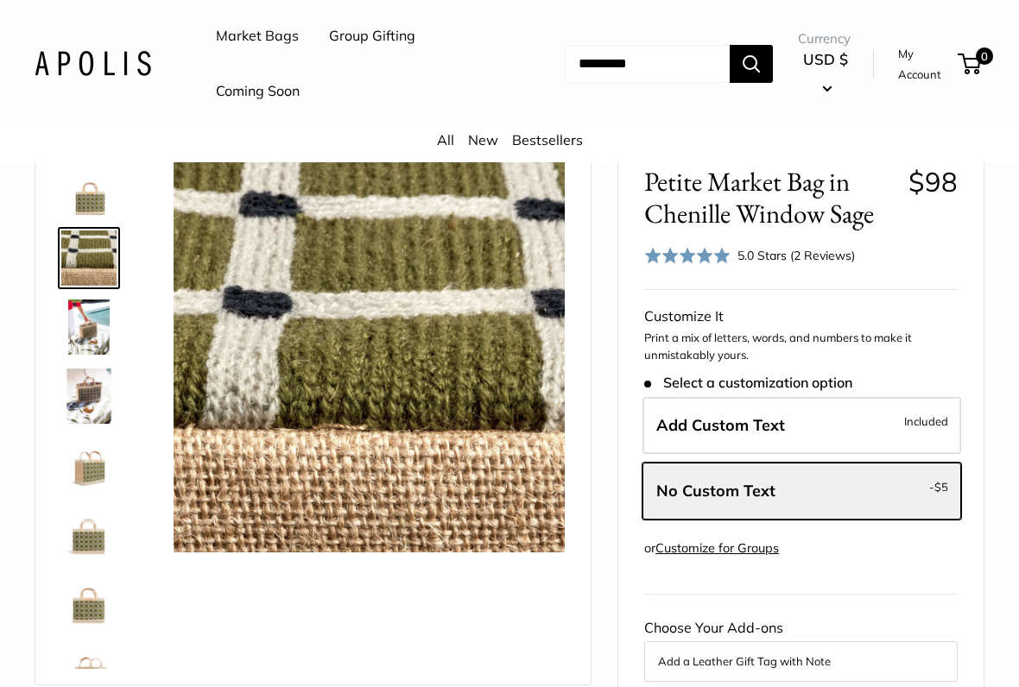
click at [87, 202] on img at bounding box center [88, 188] width 55 height 55
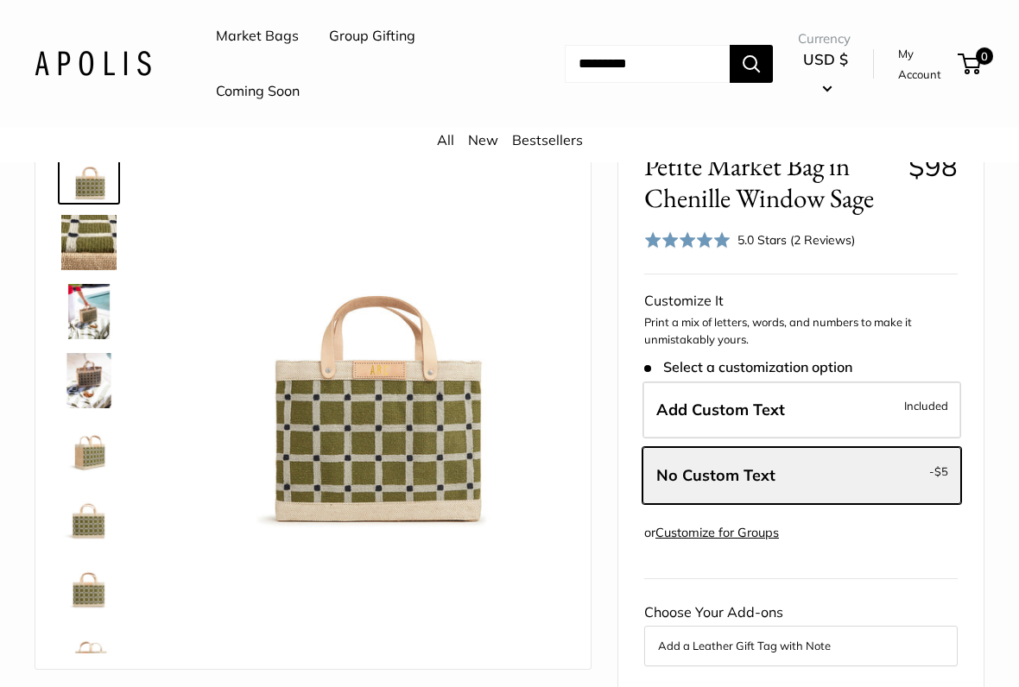
scroll to position [84, 0]
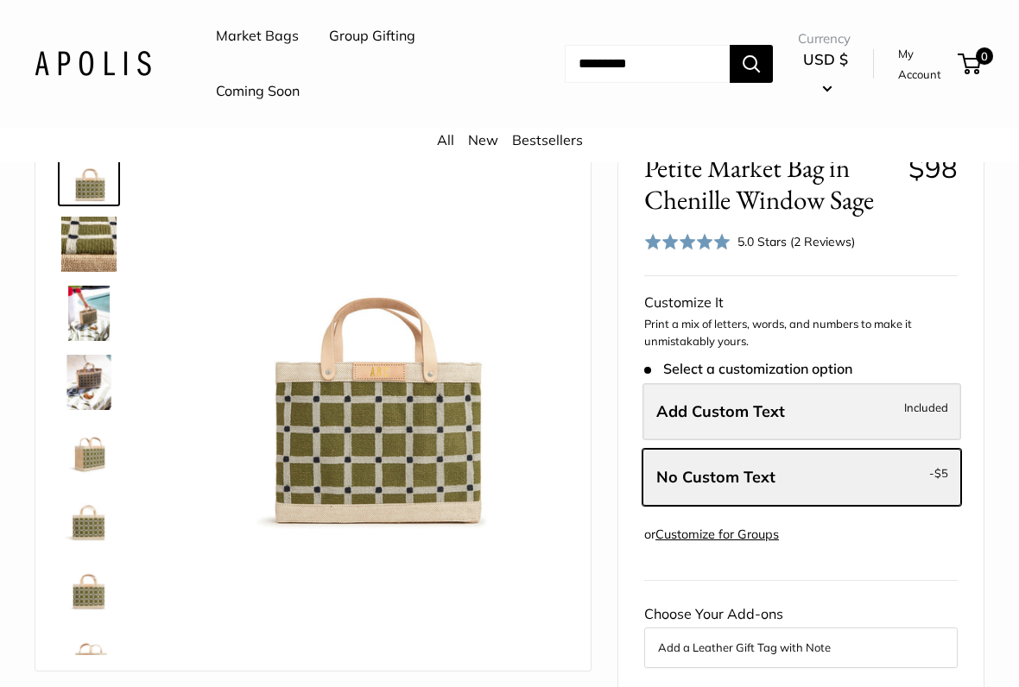
click at [811, 408] on label "Add Custom Text Included" at bounding box center [801, 411] width 319 height 57
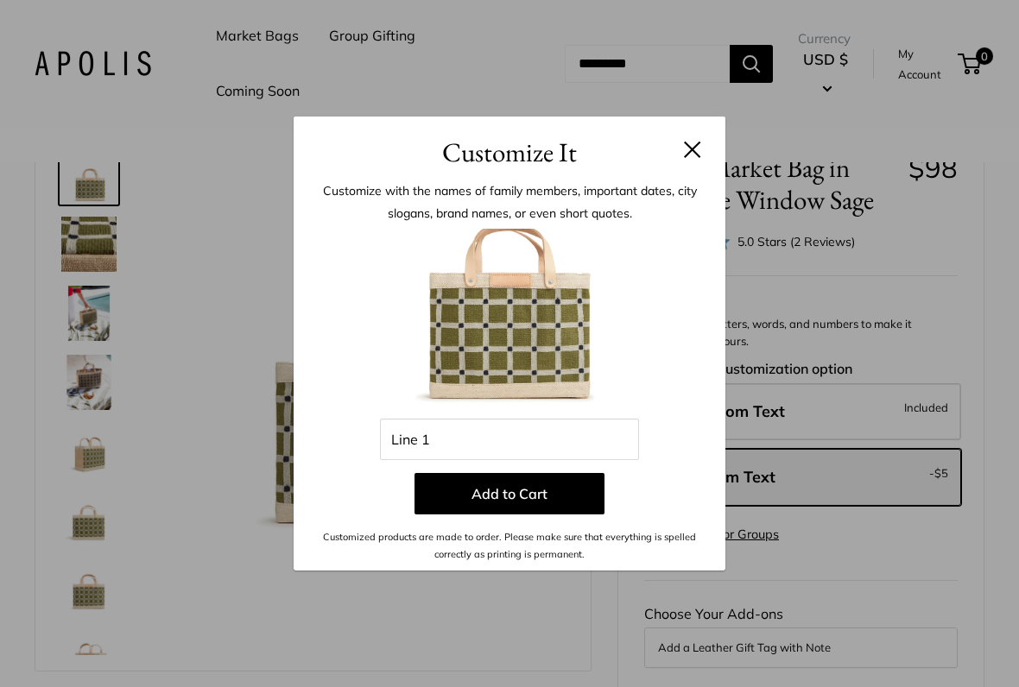
click at [698, 142] on button at bounding box center [692, 149] width 17 height 17
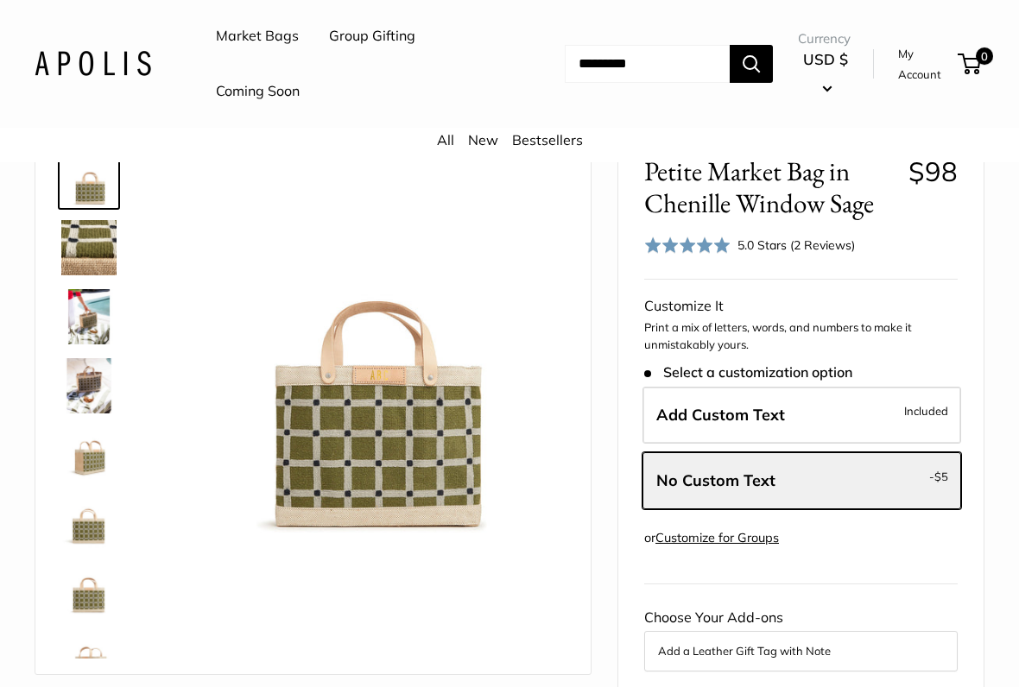
scroll to position [79, 0]
click at [403, 386] on img at bounding box center [369, 347] width 391 height 391
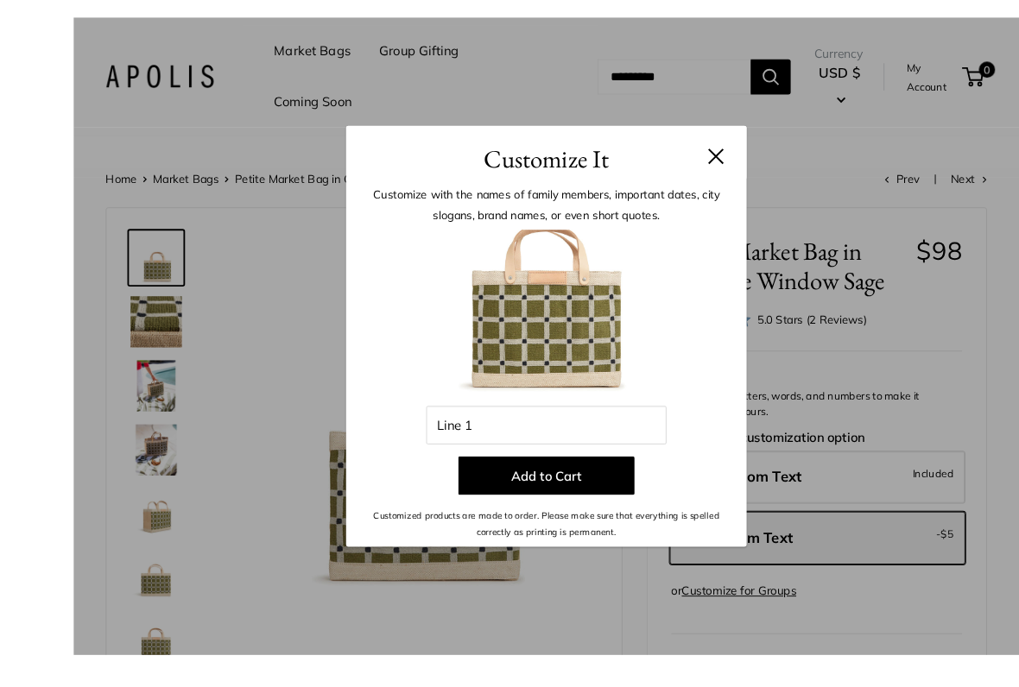
scroll to position [28, 0]
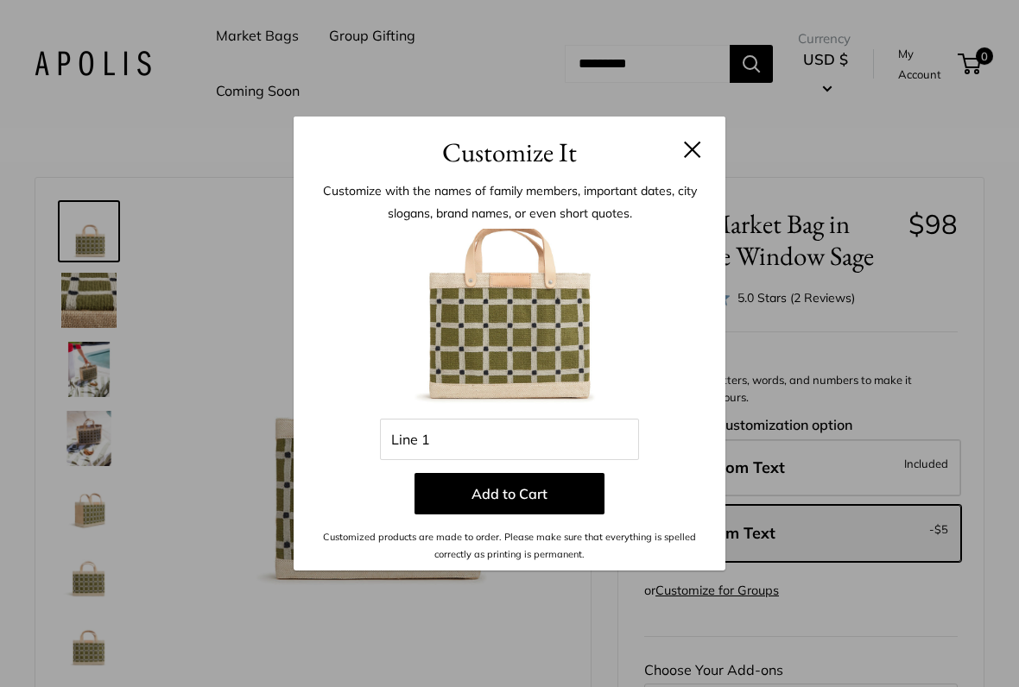
click at [699, 151] on button at bounding box center [692, 149] width 17 height 17
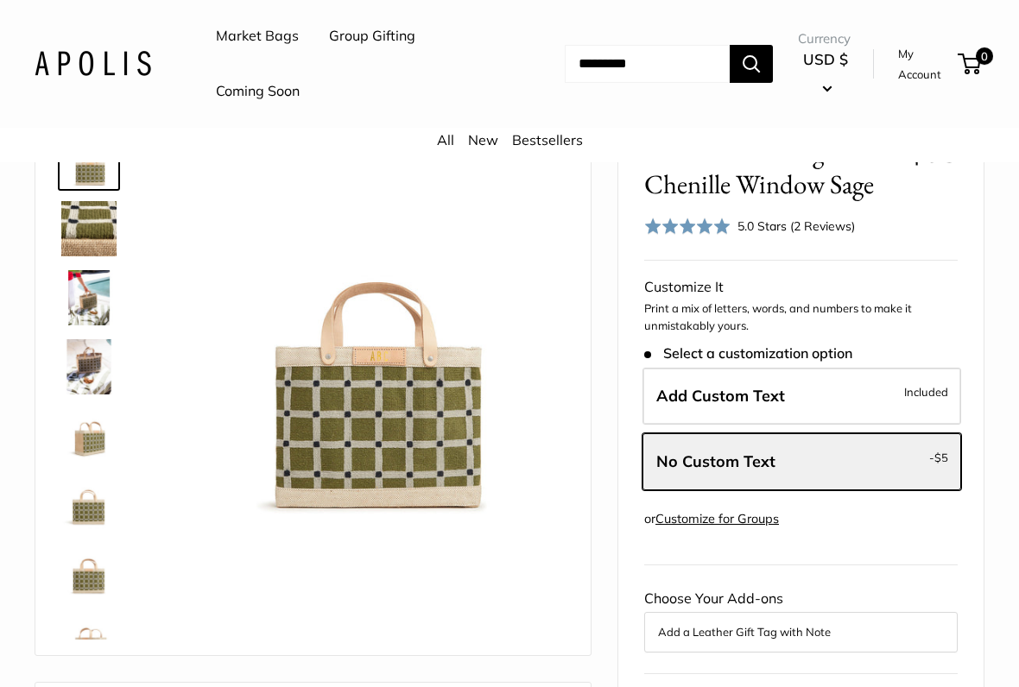
scroll to position [109, 0]
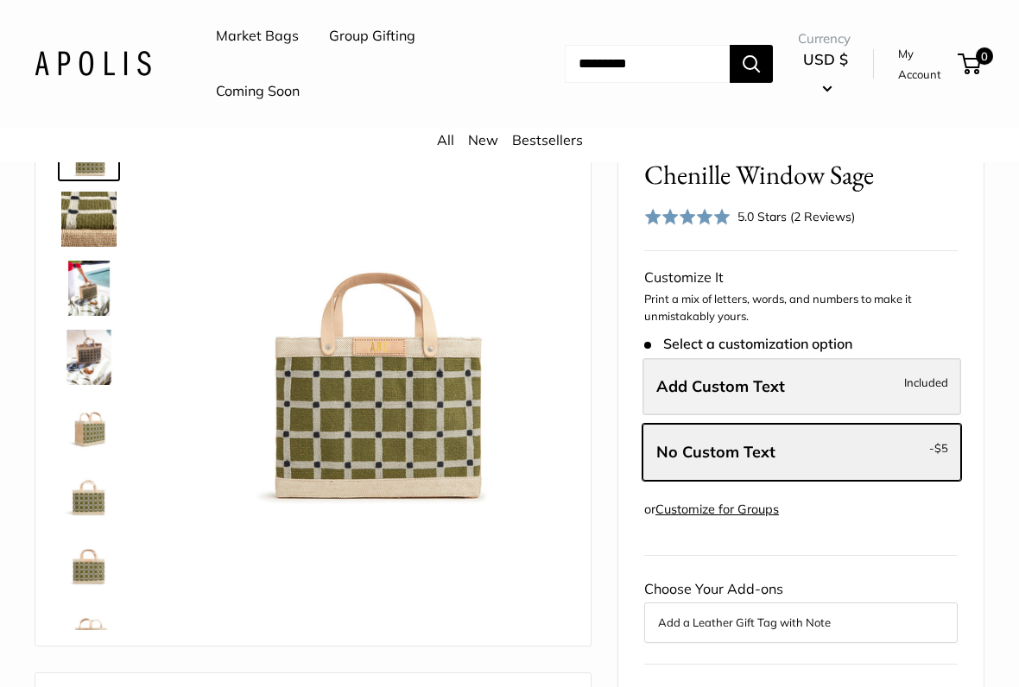
click at [809, 386] on label "Add Custom Text Included" at bounding box center [801, 386] width 319 height 57
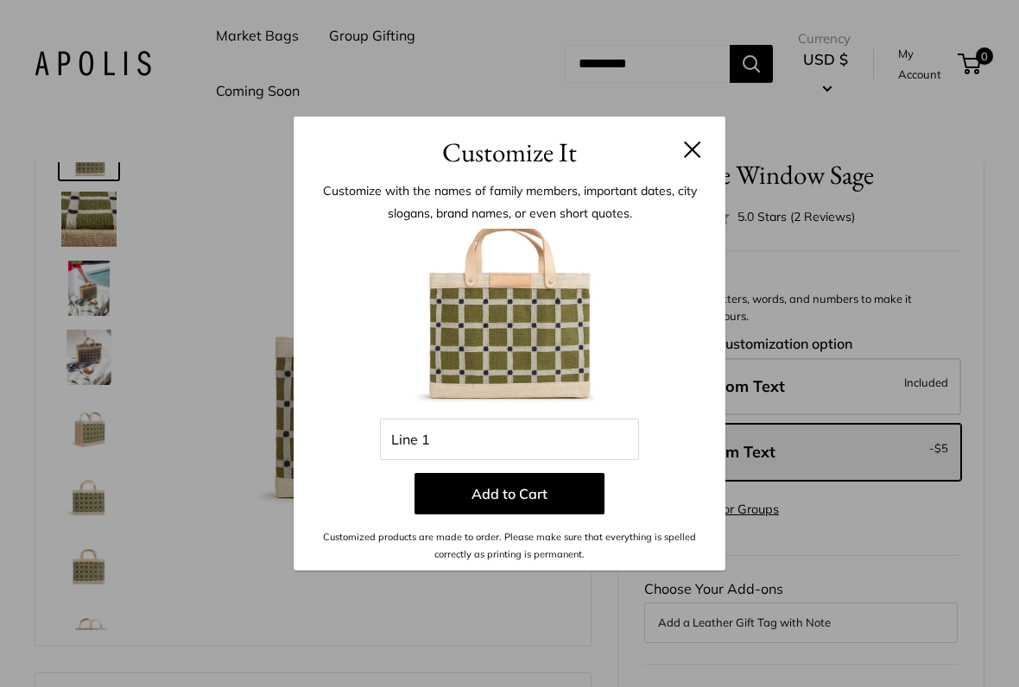
click at [699, 142] on button at bounding box center [692, 149] width 17 height 17
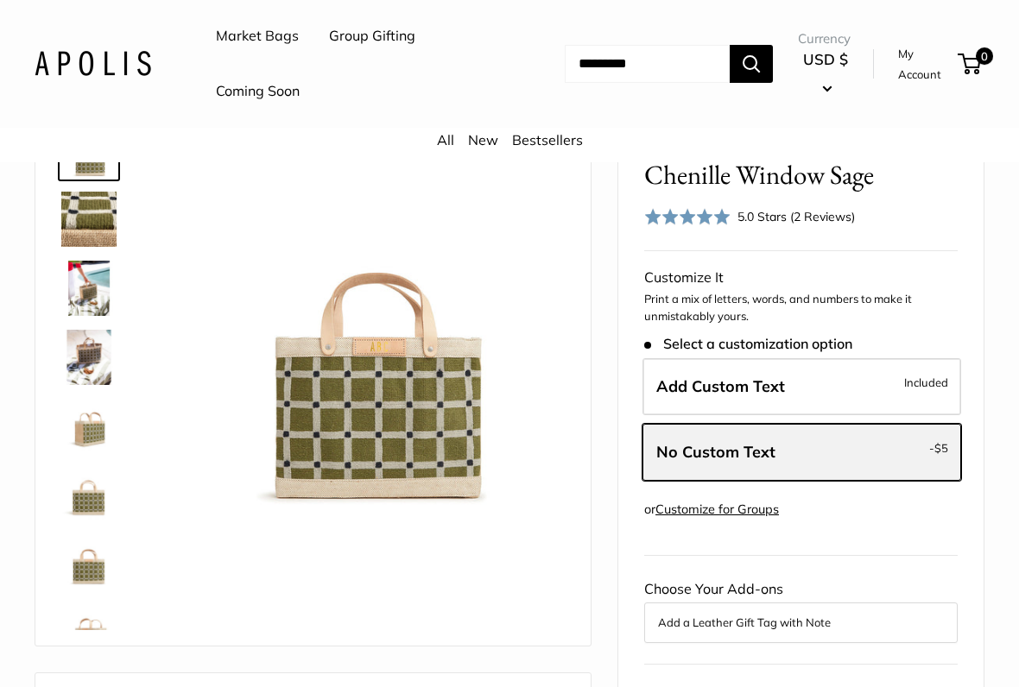
click at [897, 454] on label "No Custom Text - $5" at bounding box center [801, 452] width 319 height 57
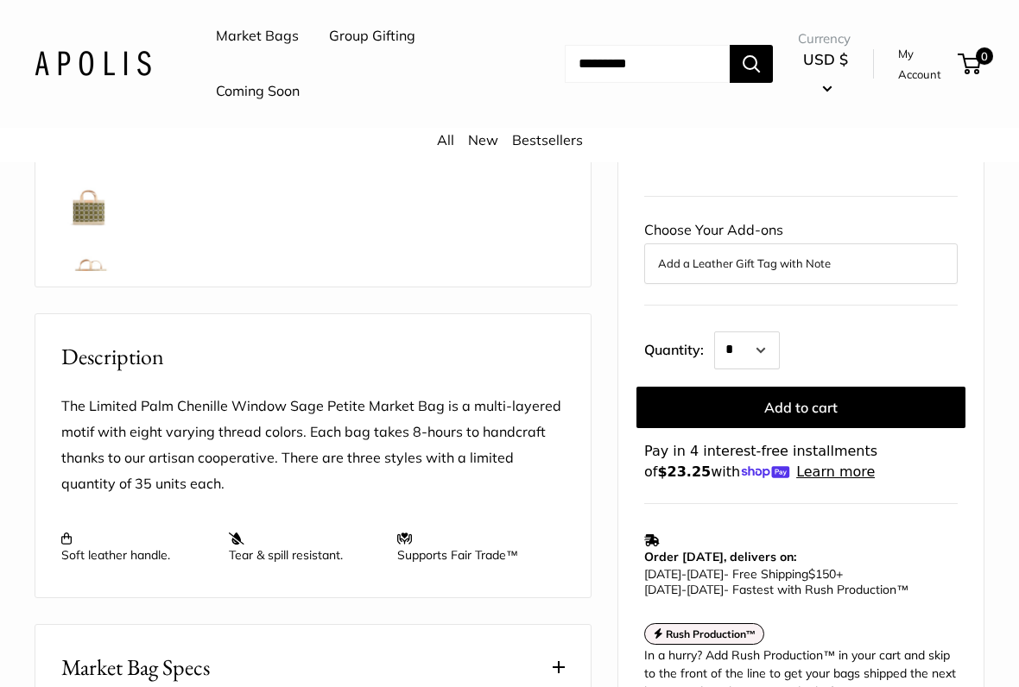
scroll to position [469, 0]
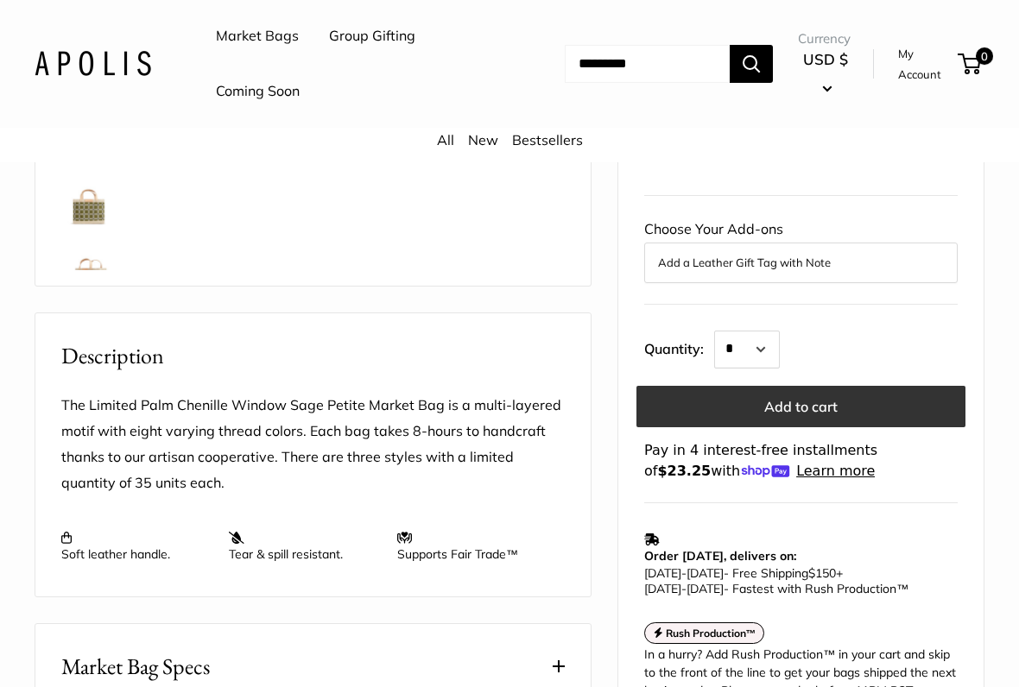
click at [876, 400] on button "Add to cart" at bounding box center [800, 406] width 329 height 41
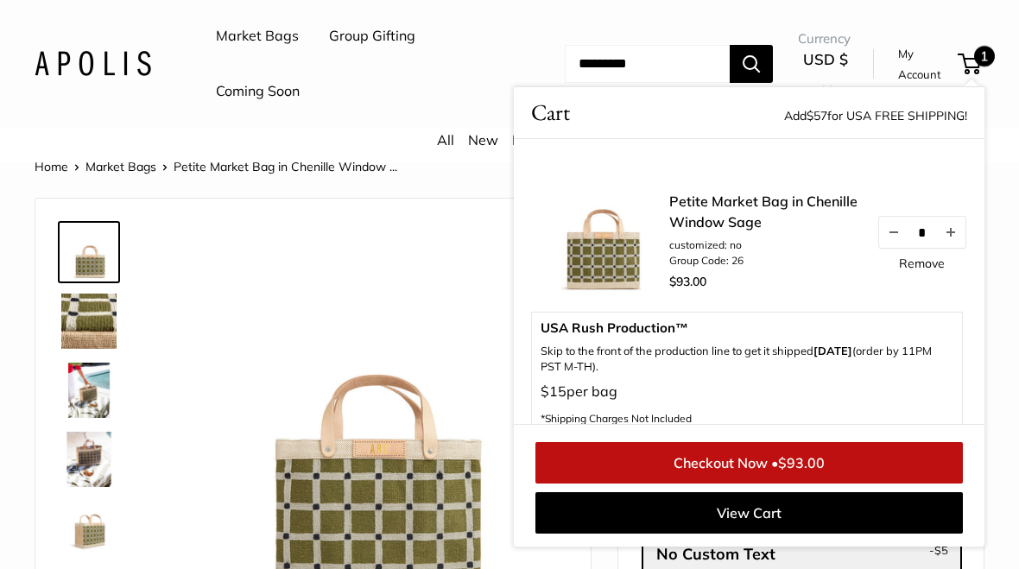
scroll to position [0, 0]
